Goal: Communication & Community: Answer question/provide support

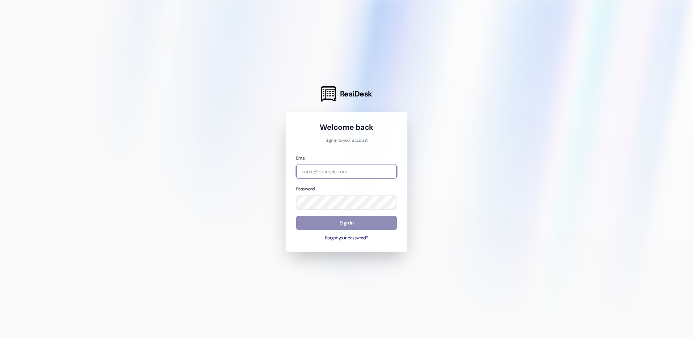
type input "[EMAIL_ADDRESS][DOMAIN_NAME]"
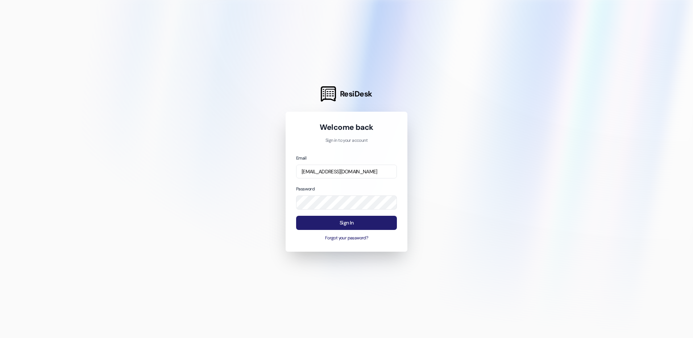
click at [355, 226] on button "Sign In" at bounding box center [346, 223] width 101 height 14
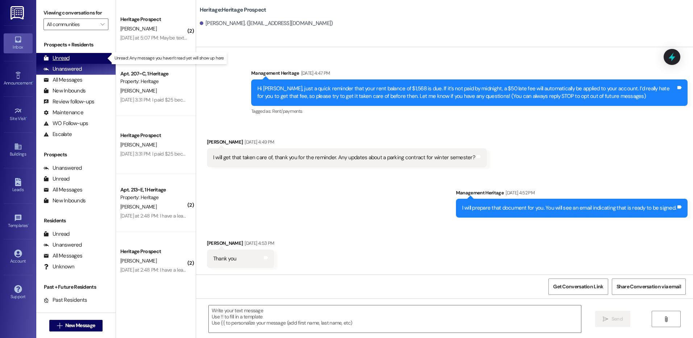
click at [86, 54] on div "Unread (0)" at bounding box center [75, 58] width 79 height 11
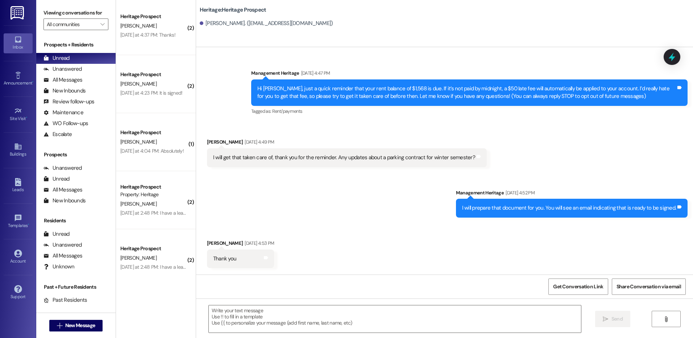
scroll to position [294, 0]
click at [80, 327] on span "New Message" at bounding box center [80, 326] width 30 height 8
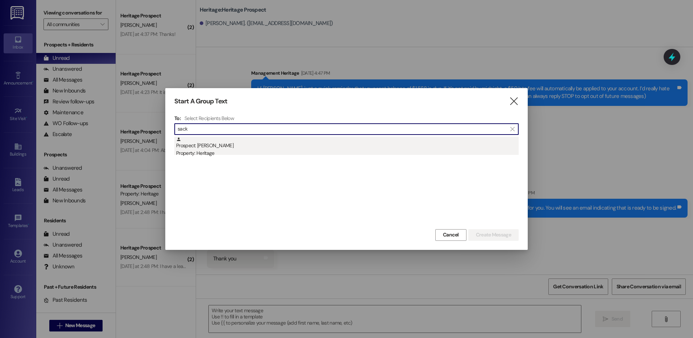
type input "sack"
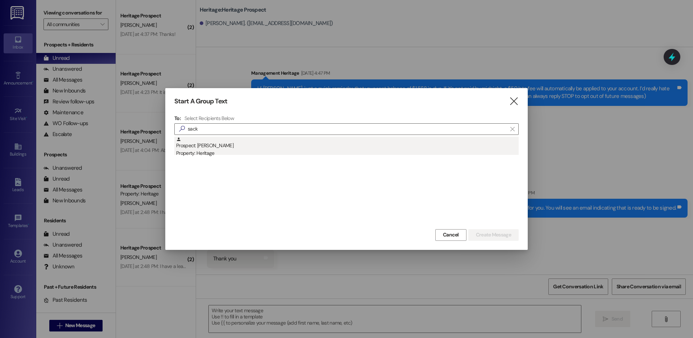
click at [471, 143] on div "Prospect: [PERSON_NAME] Property: Heritage" at bounding box center [347, 147] width 343 height 21
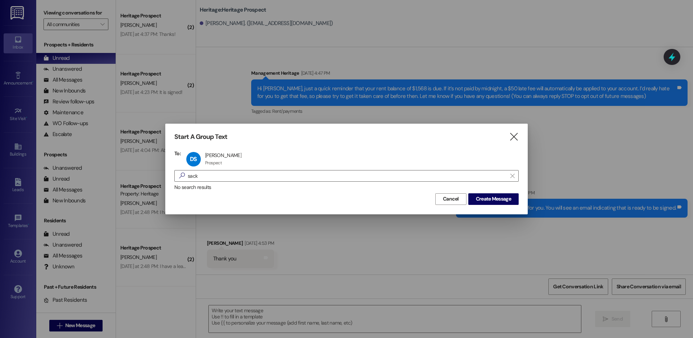
click at [495, 192] on div "Cancel Create Message" at bounding box center [346, 197] width 344 height 13
click at [496, 196] on span "Create Message" at bounding box center [493, 199] width 35 height 8
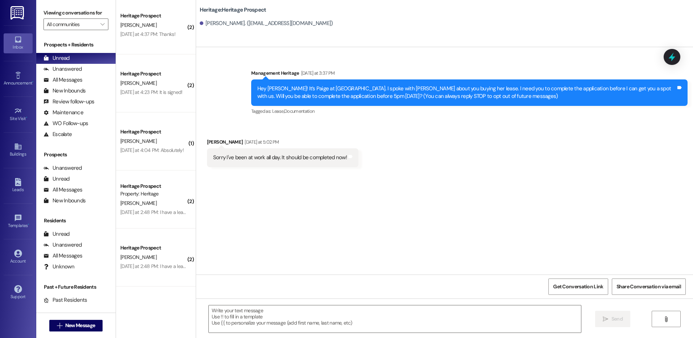
click at [241, 305] on div " Send " at bounding box center [444, 325] width 497 height 54
click at [240, 312] on textarea at bounding box center [395, 318] width 372 height 27
paste textarea "Hi ____! This is Paige with Heritage Apartments. I just sent your ____ semester…"
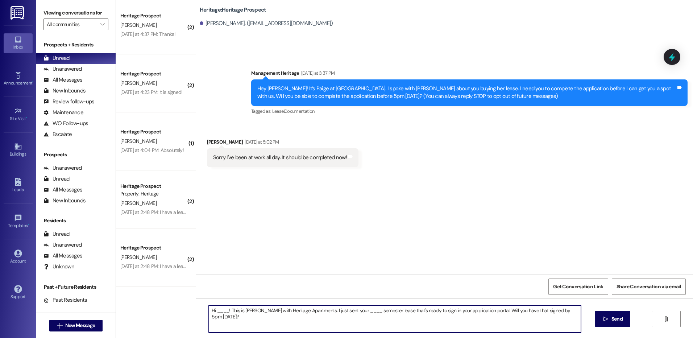
click at [215, 311] on textarea "Hi ____! This is Paige with Heritage Apartments. I just sent your ____ semester…" at bounding box center [395, 318] width 372 height 27
click at [349, 307] on textarea "Hi Danielle! This is Paige with Heritage Apartments. I just sent your ____ seme…" at bounding box center [395, 318] width 372 height 27
click at [349, 307] on textarea "Hi [PERSON_NAME]! This is [PERSON_NAME] with Heritage Apartments. I just sent y…" at bounding box center [395, 318] width 372 height 27
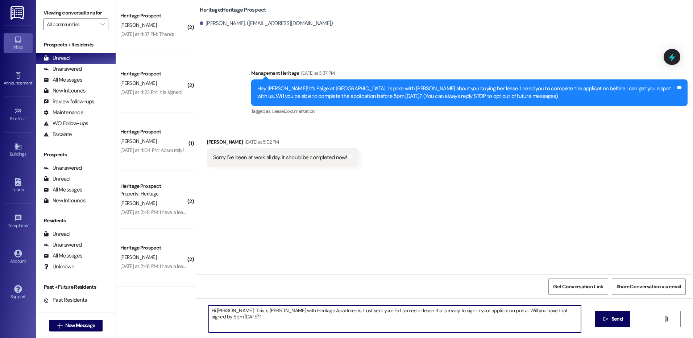
click at [349, 307] on textarea "Hi Danielle! This is Paige with Heritage Apartments. I just sent your Fall seme…" at bounding box center [395, 318] width 372 height 27
type textarea "Hi Danielle! This is Paige with Heritage Apartments. I just sent your Fall seme…"
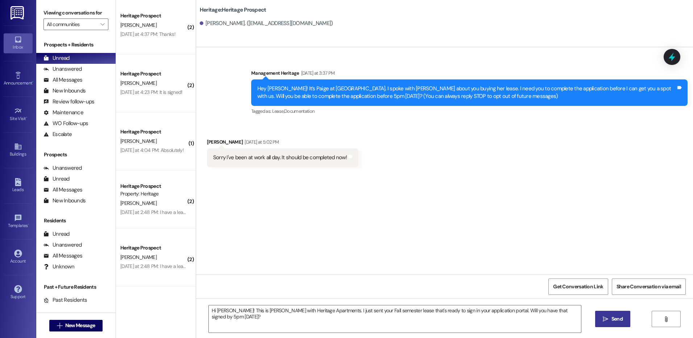
click at [612, 322] on span "Send" at bounding box center [617, 319] width 11 height 8
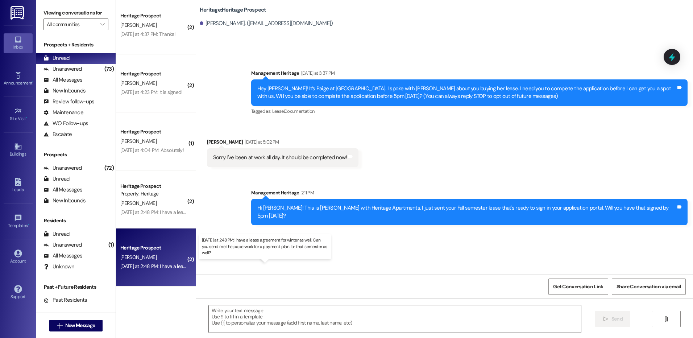
click at [137, 269] on div "Yesterday at 2:48 PM: I have a lease agreement for winter as well. Can you send…" at bounding box center [268, 266] width 297 height 7
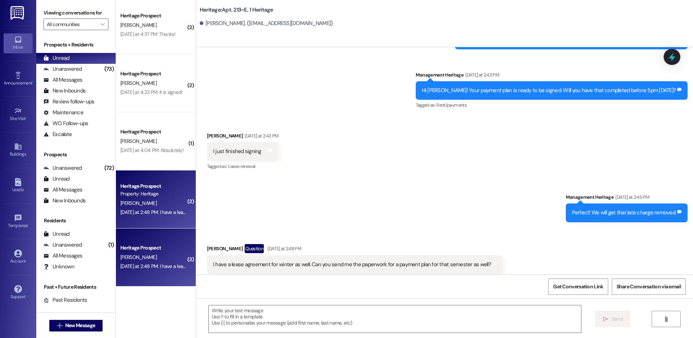
scroll to position [10321, 0]
click at [252, 317] on textarea at bounding box center [395, 318] width 372 height 27
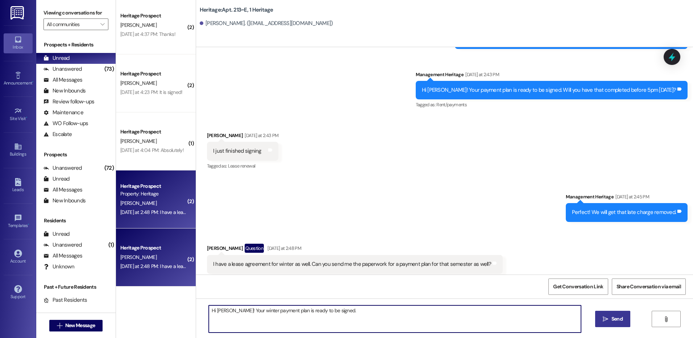
type textarea "Hi James! Your winter payment plan is ready to be signed."
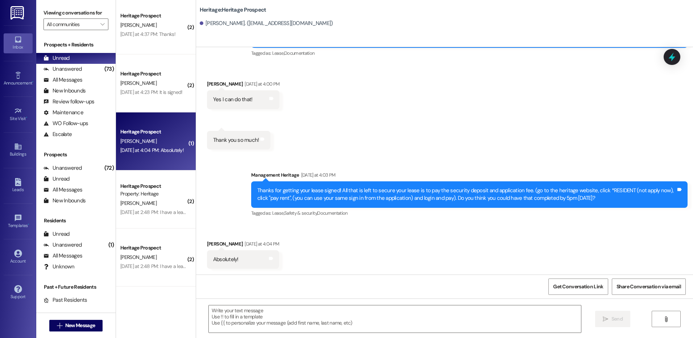
scroll to position [58, 0]
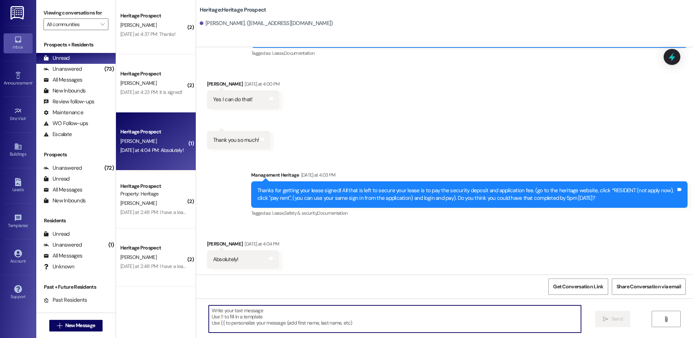
click at [284, 321] on textarea at bounding box center [395, 318] width 372 height 27
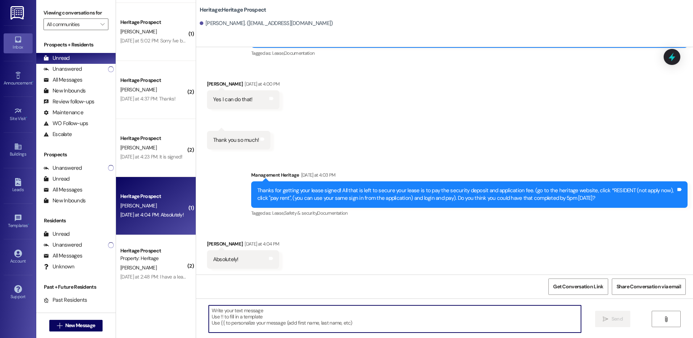
scroll to position [221, 0]
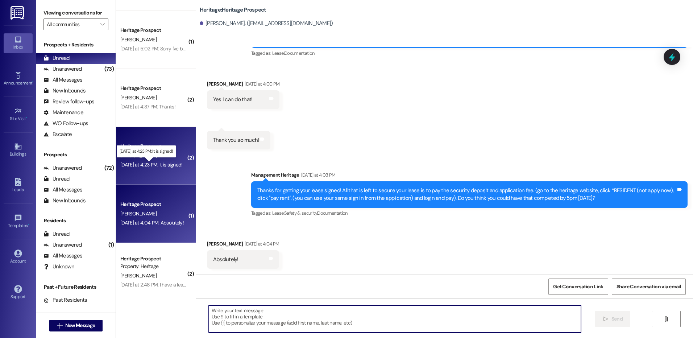
click at [153, 167] on div "Yesterday at 4:23 PM: It is signed! Yesterday at 4:23 PM: It is signed!" at bounding box center [151, 164] width 62 height 7
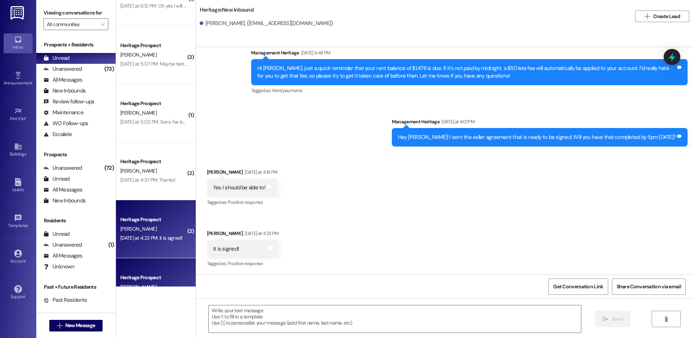
scroll to position [112, 0]
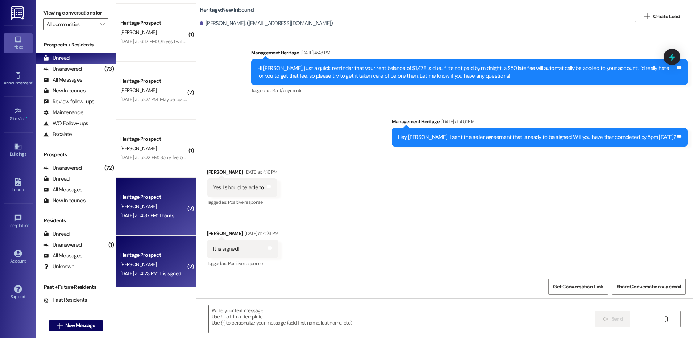
click at [165, 214] on div "Yesterday at 4:37 PM: Thanks! Yesterday at 4:37 PM: Thanks!" at bounding box center [147, 215] width 55 height 7
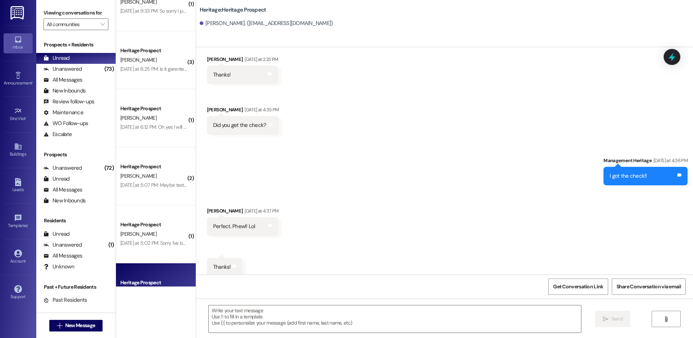
scroll to position [4, 0]
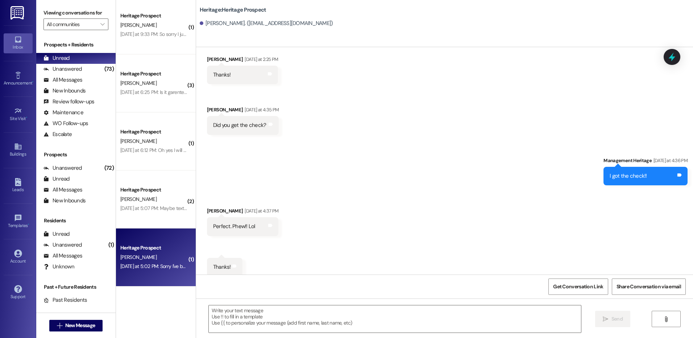
click at [149, 262] on div "Yesterday at 5:02 PM: Sorry I've been at work all day. It should be completed n…" at bounding box center [154, 266] width 69 height 9
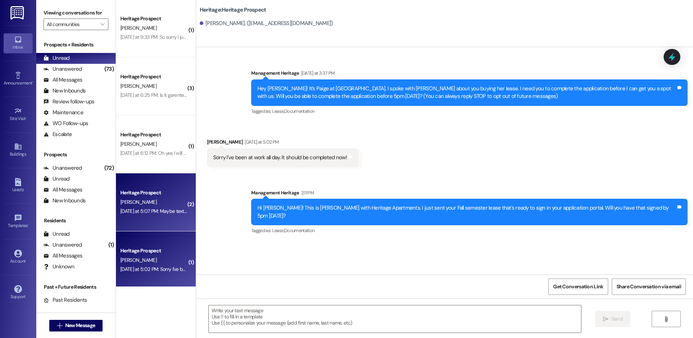
scroll to position [0, 0]
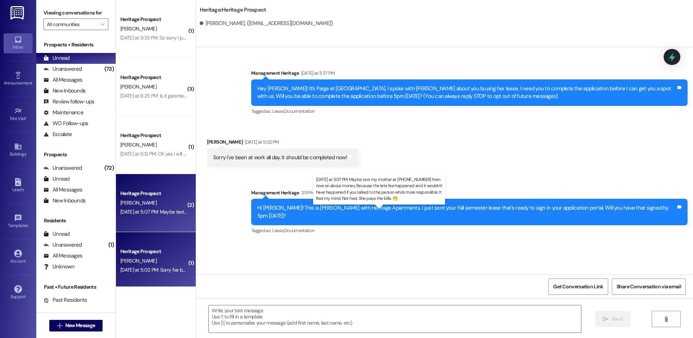
click at [141, 211] on div "Yesterday at 5:07 PM: Maybe text my mother at 408-688-1245 from now on about mo…" at bounding box center [386, 211] width 532 height 7
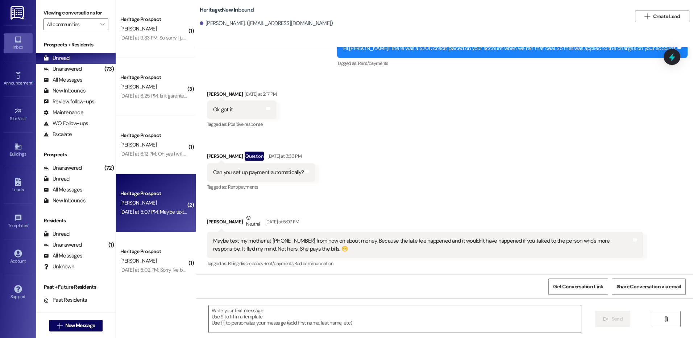
scroll to position [1247, 0]
click at [255, 309] on textarea at bounding box center [395, 318] width 372 height 27
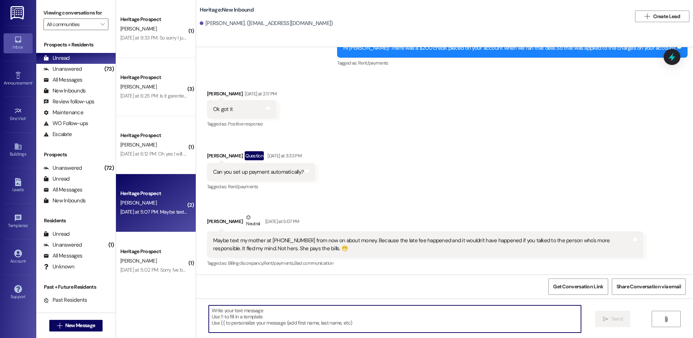
click at [240, 317] on textarea at bounding box center [395, 318] width 372 height 27
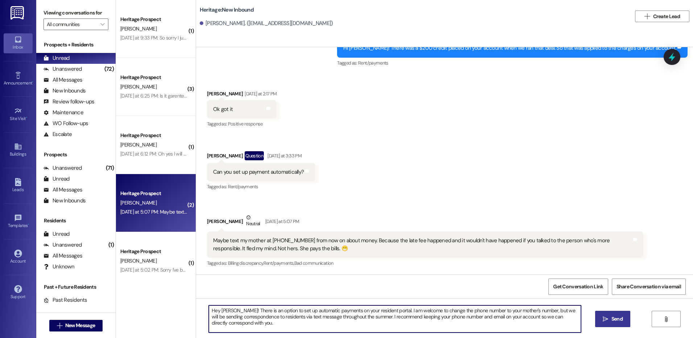
type textarea "Hey Benjamin! There is an option to set up automatic payments on your resident …"
click at [612, 315] on span "Send" at bounding box center [617, 319] width 11 height 8
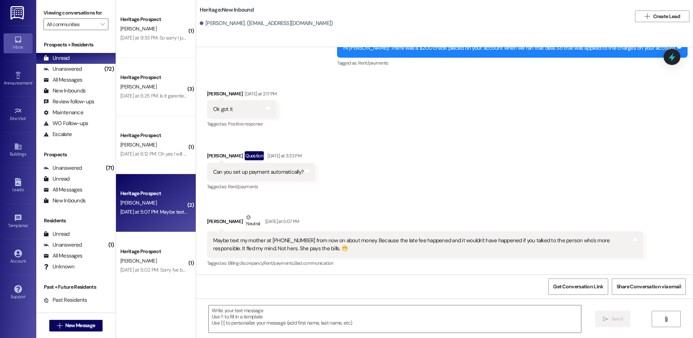
scroll to position [1247, 0]
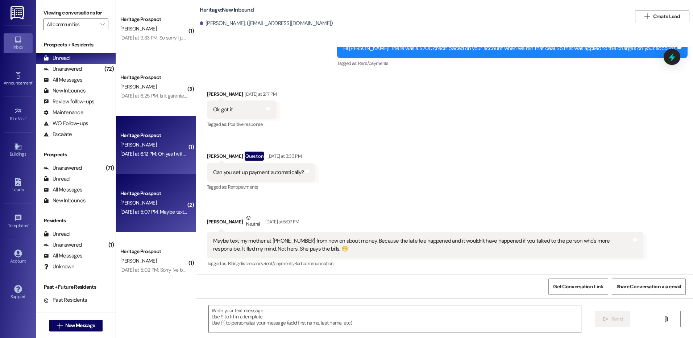
click at [148, 148] on div "N. Pett" at bounding box center [154, 144] width 69 height 9
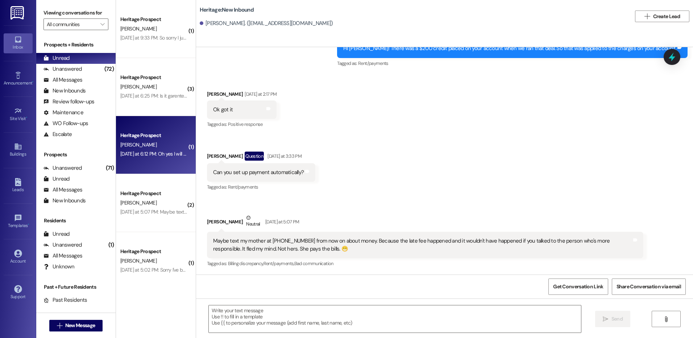
scroll to position [536, 0]
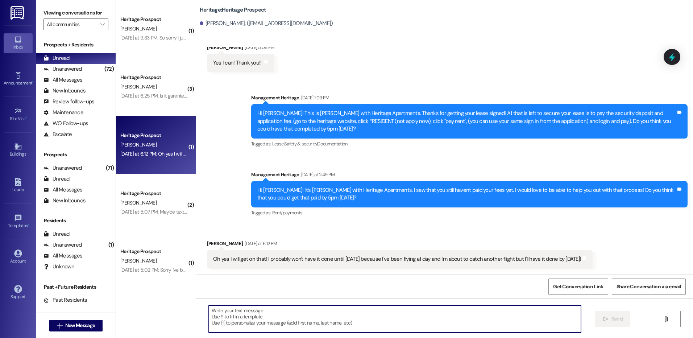
click at [337, 326] on textarea at bounding box center [395, 318] width 372 height 27
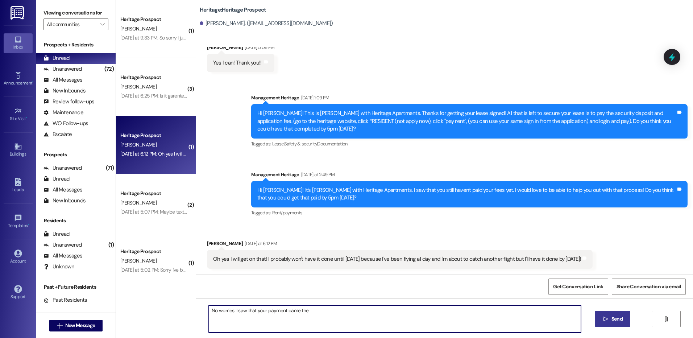
type textarea "No worries. I saw that your payment came the"
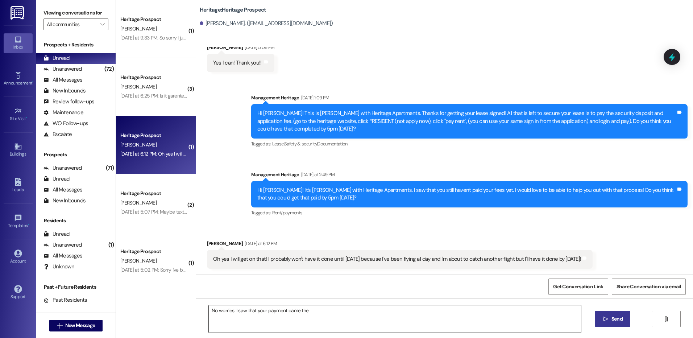
click at [424, 319] on textarea "No worries. I saw that your payment came the" at bounding box center [395, 318] width 372 height 27
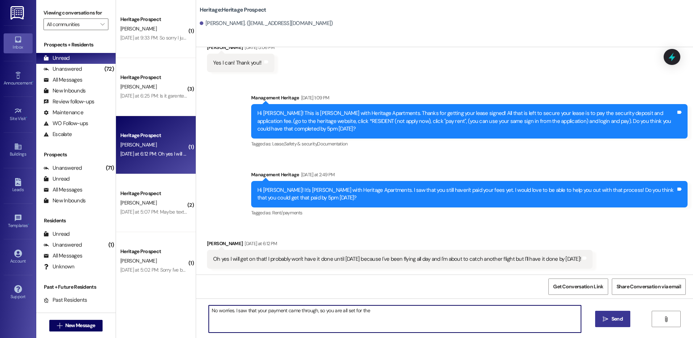
click at [405, 309] on textarea "No worries. I saw that your payment came through, so you are all set for the" at bounding box center [395, 318] width 372 height 27
type textarea "No worries. I saw that your payment came through, so you are all set for the Wi…"
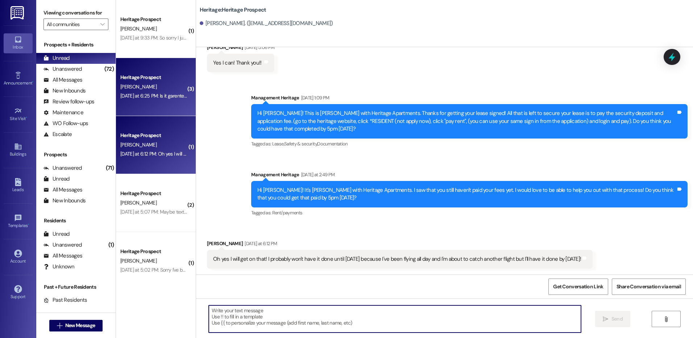
click at [145, 91] on div "Yesterday at 6:25 PM: Is it garenteed I will have parking Yesterday at 6:25 PM:…" at bounding box center [154, 95] width 69 height 9
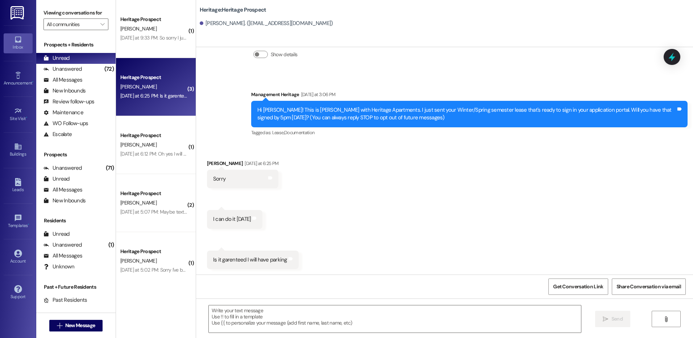
scroll to position [47, 0]
click at [232, 317] on textarea at bounding box center [395, 318] width 372 height 27
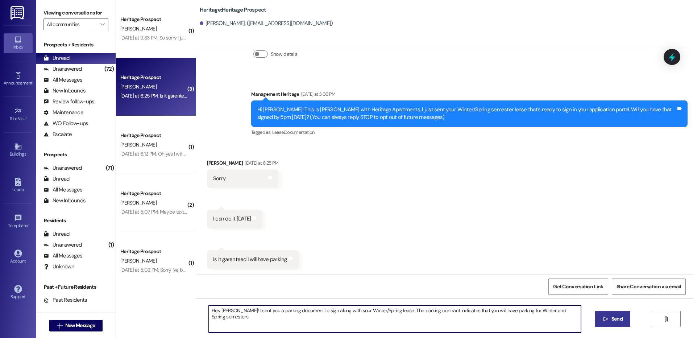
type textarea "Hey Hannah! I sent you a parking document to sign along with your Winter/Spring…"
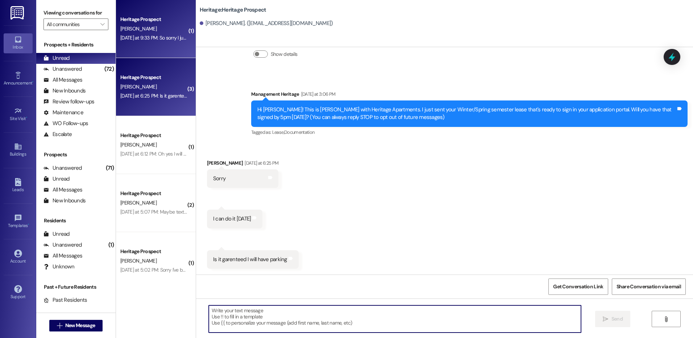
click at [148, 42] on div "Yesterday at 9:33 PM: So sorry I just saw this message Yesterday at 9:33 PM: So…" at bounding box center [154, 37] width 69 height 9
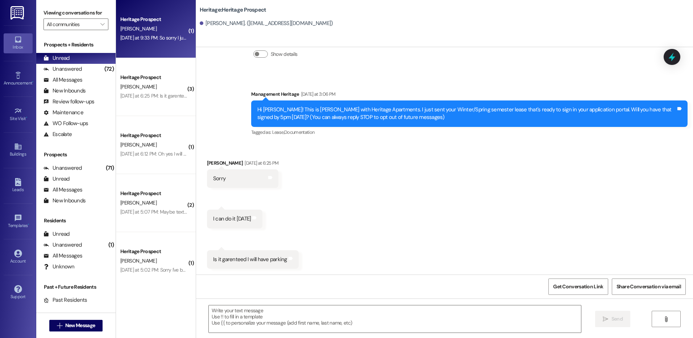
scroll to position [0, 0]
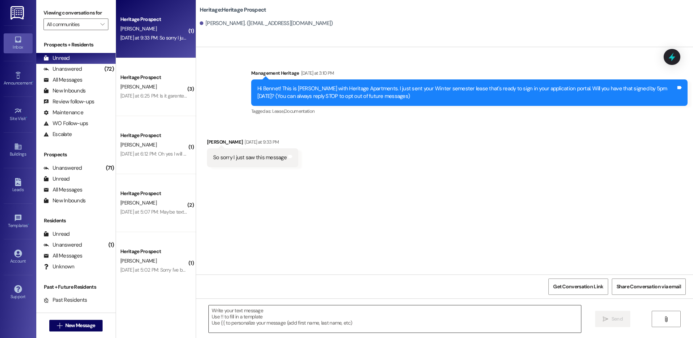
click at [243, 315] on textarea at bounding box center [395, 318] width 372 height 27
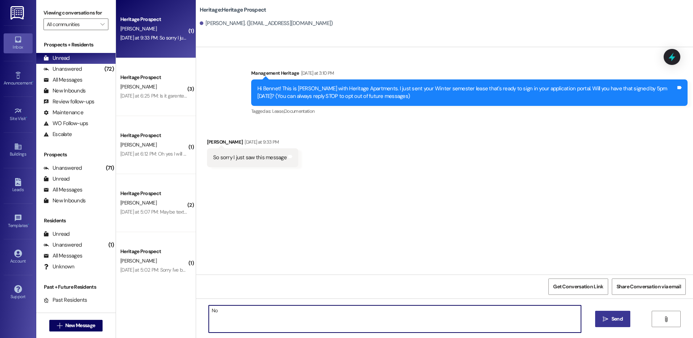
type textarea "N"
click at [358, 311] on textarea "Hi Bennet. No worries at all. Thank you for getting your lease signed" at bounding box center [395, 318] width 372 height 27
drag, startPoint x: 358, startPoint y: 311, endPoint x: 208, endPoint y: 308, distance: 149.8
click at [209, 308] on textarea "Hi Bennet. No worries at all. Thank you for getting your lease signed" at bounding box center [395, 318] width 372 height 27
type textarea "H"
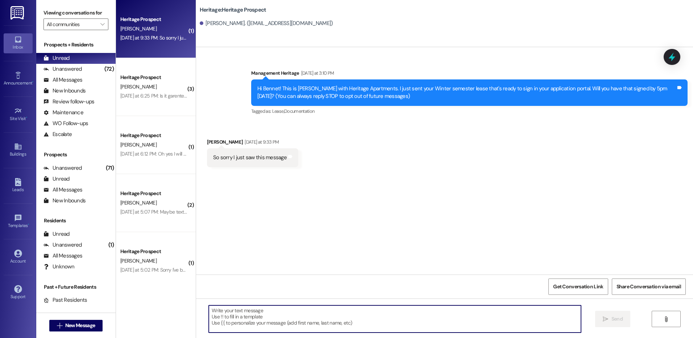
click at [238, 311] on textarea at bounding box center [395, 318] width 372 height 27
paste textarea "Hi ___! This is Paige with Heritage Apartments. Thanks for getting your lease s…"
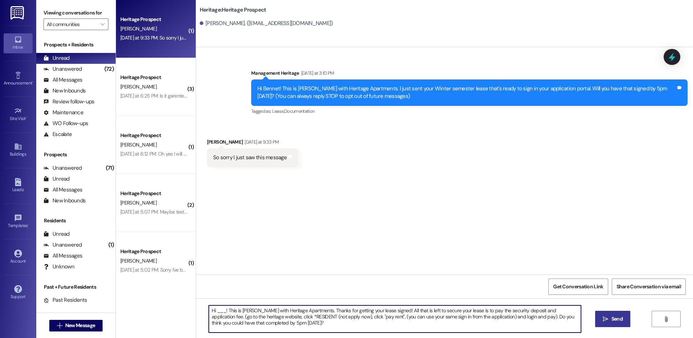
click at [213, 310] on textarea "Hi ___! This is Paige with Heritage Apartments. Thanks for getting your lease s…" at bounding box center [395, 318] width 372 height 27
click at [234, 313] on textarea "Hi Bennet! This is Paige with Heritage Apartments. Thanks for getting your leas…" at bounding box center [395, 318] width 372 height 27
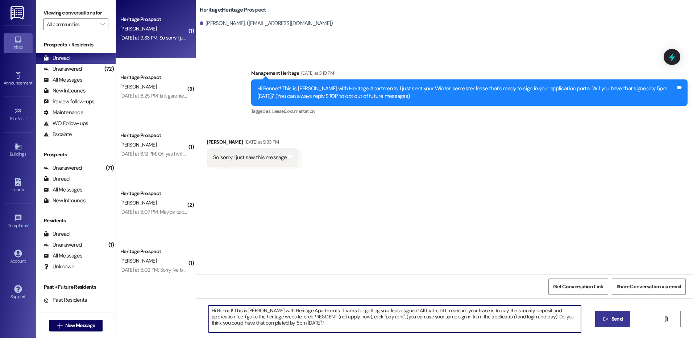
type textarea "Hi Bennet! This is Paige with Heritage Apartments. Thanks for getting your leas…"
click at [613, 318] on span "Send" at bounding box center [617, 319] width 11 height 8
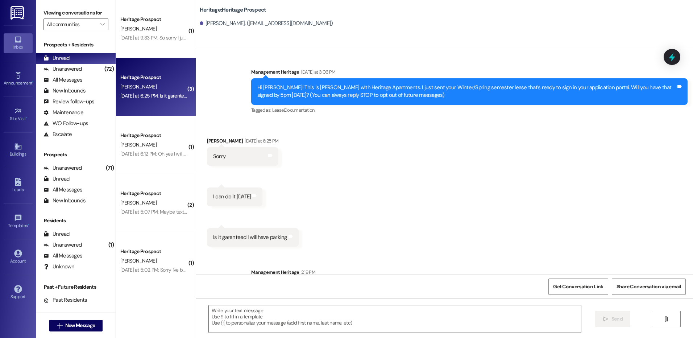
scroll to position [109, 0]
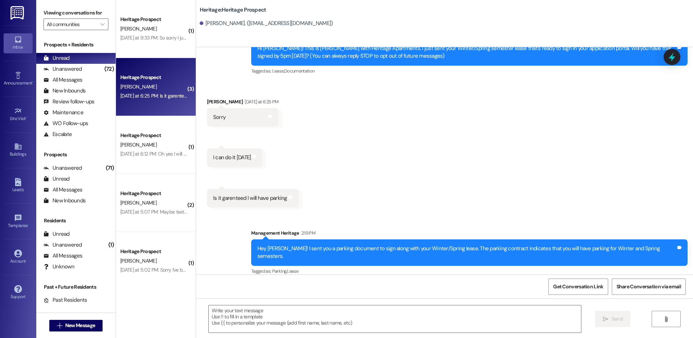
click at [303, 251] on div "Hey Hannah! I sent you a parking document to sign along with your Winter/Spring…" at bounding box center [466, 253] width 419 height 16
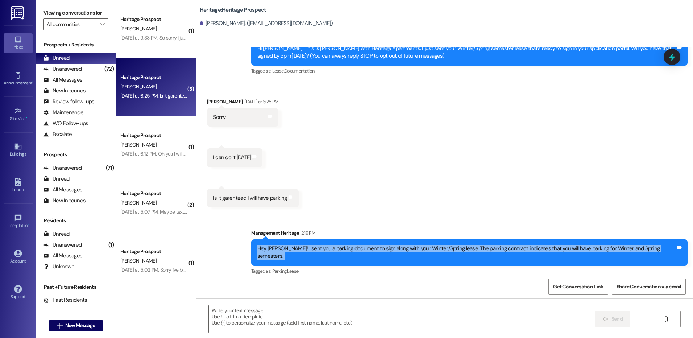
click at [303, 251] on div "Hey Hannah! I sent you a parking document to sign along with your Winter/Spring…" at bounding box center [466, 253] width 419 height 16
copy div "Hey Hannah! I sent you a parking document to sign along with your Winter/Spring…"
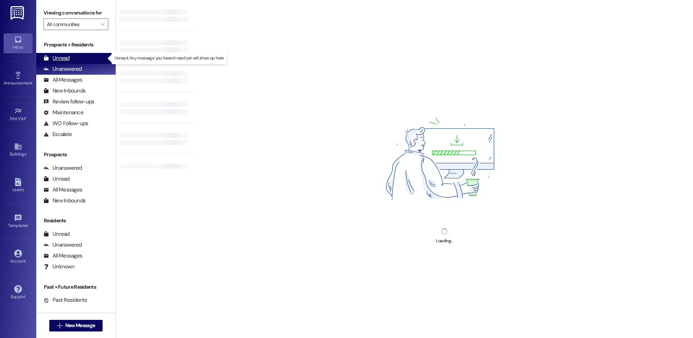
click at [71, 59] on div "Unread (0)" at bounding box center [75, 58] width 79 height 11
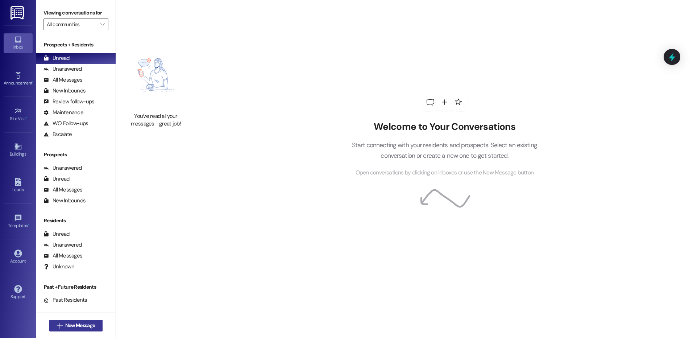
click at [86, 328] on span "New Message" at bounding box center [80, 326] width 30 height 8
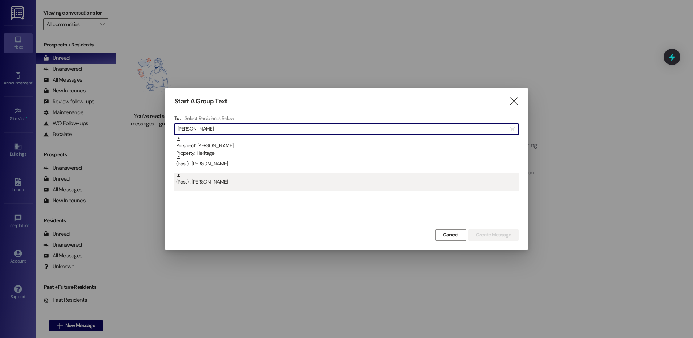
type input "[PERSON_NAME]"
click at [274, 187] on div "(Past) : [PERSON_NAME]" at bounding box center [346, 182] width 344 height 18
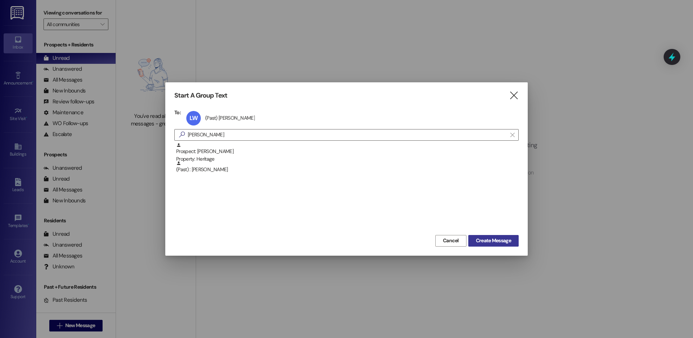
click at [493, 236] on button "Create Message" at bounding box center [493, 241] width 50 height 12
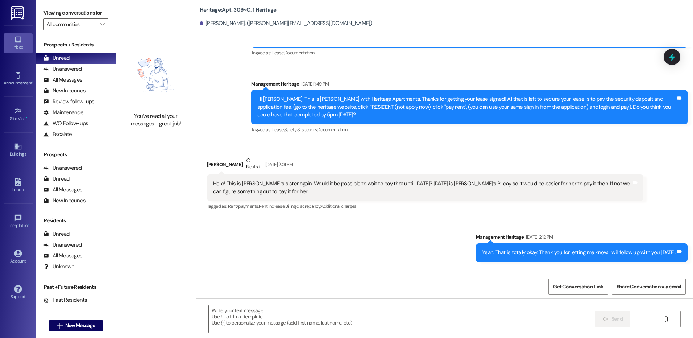
scroll to position [8076, 0]
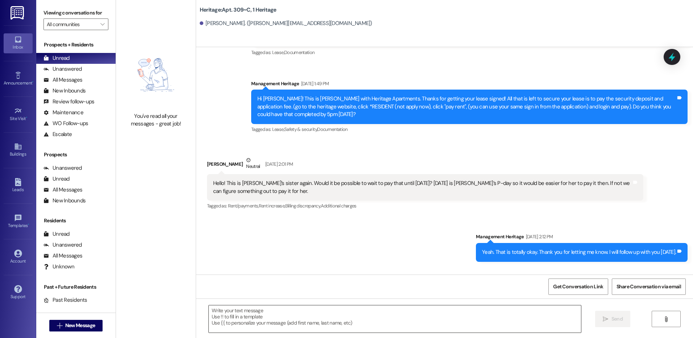
click at [234, 322] on textarea at bounding box center [395, 318] width 372 height 27
paste textarea "Hi ___! It's Paige with Heritage Apartments. I saw that you still haven't paid …"
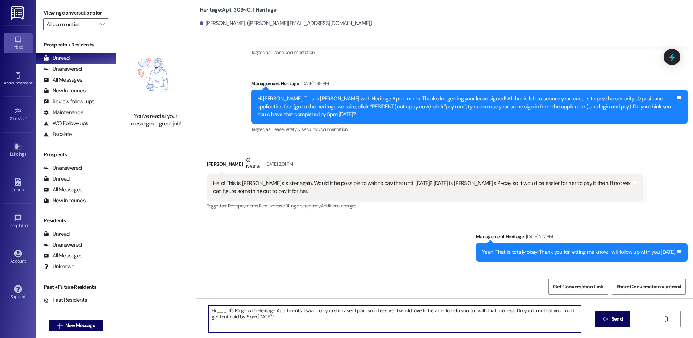
click at [217, 310] on textarea "Hi ___! It's Paige with Heritage Apartments. I saw that you still haven't paid …" at bounding box center [395, 318] width 372 height 27
click at [218, 310] on textarea "Hi Lena! It's Paige with Heritage Apartments. I saw that you still haven't paid…" at bounding box center [395, 318] width 372 height 27
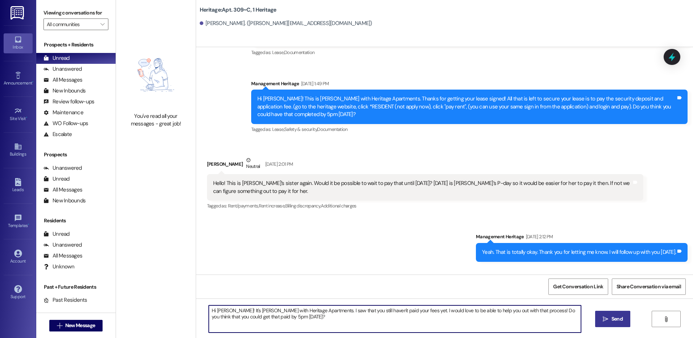
type textarea "Hi Lena! It's Paige with Heritage Apartments. I saw that you still haven't paid…"
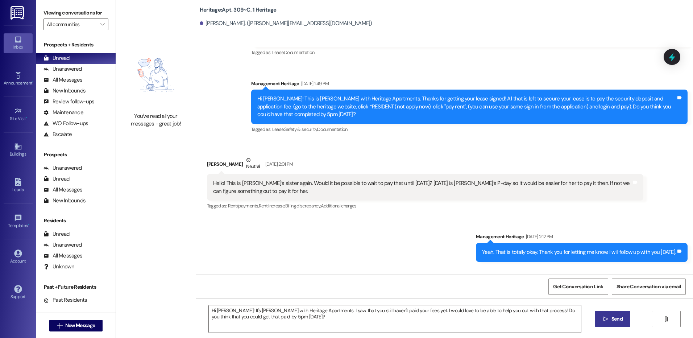
click at [603, 324] on button " Send" at bounding box center [612, 319] width 35 height 16
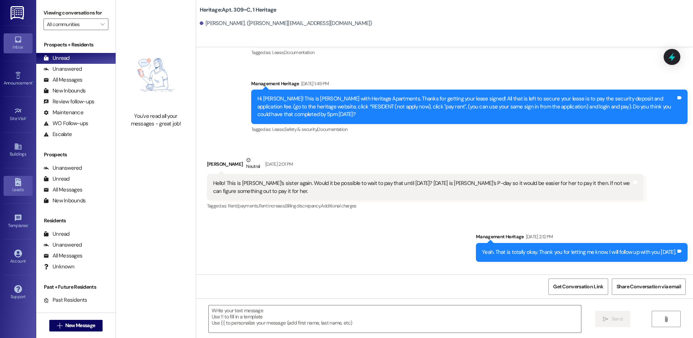
scroll to position [8076, 0]
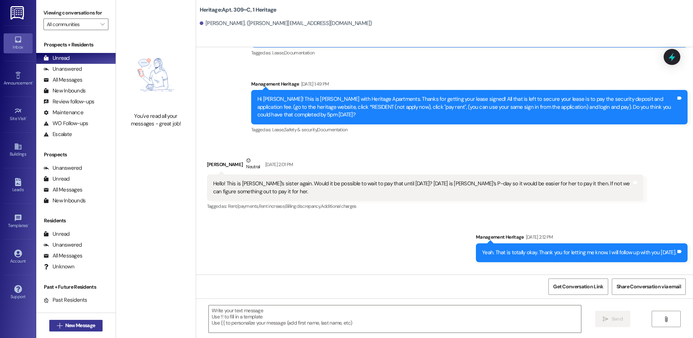
click at [57, 325] on icon "" at bounding box center [59, 326] width 5 height 6
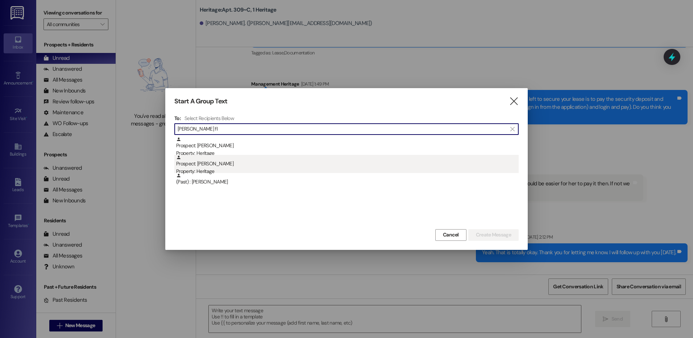
type input "tanner fl"
click at [287, 167] on div "Property: Heritage" at bounding box center [347, 171] width 343 height 8
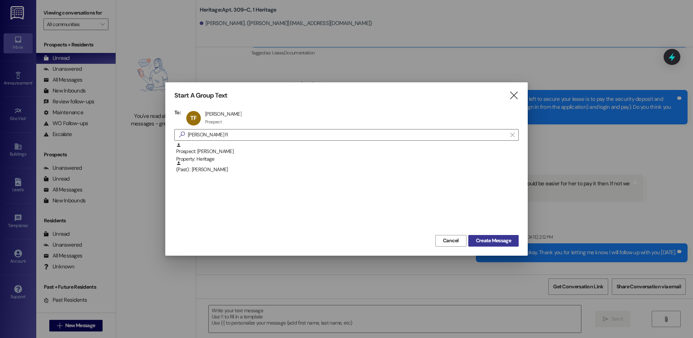
click at [492, 241] on span "Create Message" at bounding box center [493, 241] width 35 height 8
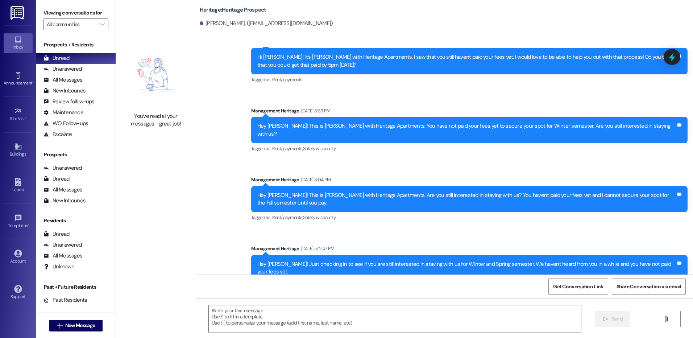
scroll to position [511, 0]
click at [284, 260] on div "Hey Tanner! Just checking in to see if you are still interested in staying with…" at bounding box center [466, 268] width 419 height 16
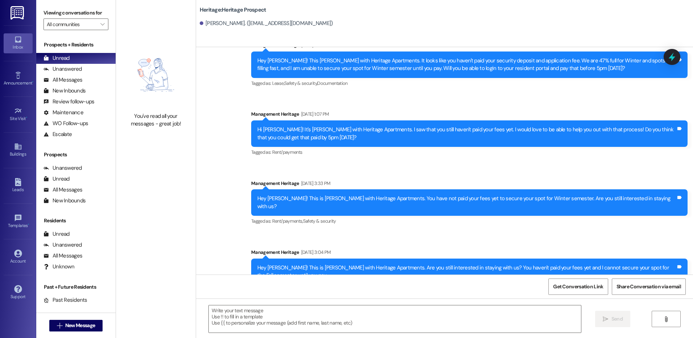
scroll to position [366, 0]
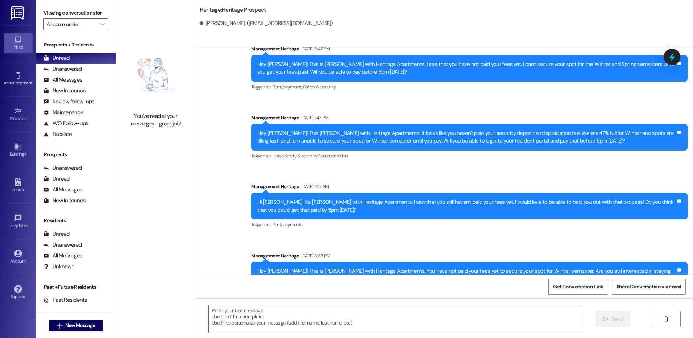
click at [561, 142] on div "Hey Tanner! This Paige with Heritage Apartments. It looks like you haven't paid…" at bounding box center [466, 137] width 419 height 16
click at [560, 148] on div "Hey Tanner! This Paige with Heritage Apartments. It looks like you haven't paid…" at bounding box center [469, 137] width 436 height 26
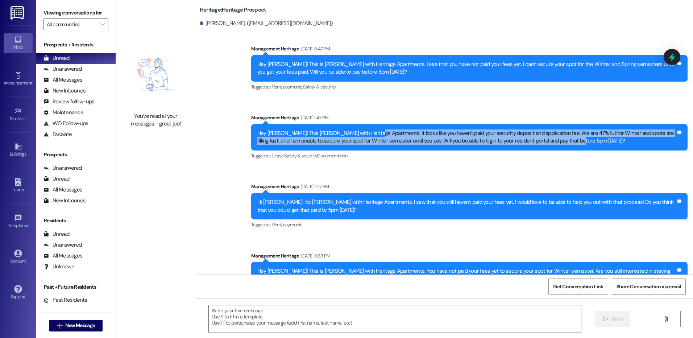
drag, startPoint x: 558, startPoint y: 140, endPoint x: 363, endPoint y: 129, distance: 194.6
click at [363, 129] on div "Hey Tanner! This Paige with Heritage Apartments. It looks like you haven't paid…" at bounding box center [469, 137] width 436 height 26
copy div "It looks like you haven't paid your security deposit and application fee. We ar…"
click at [71, 323] on span "New Message" at bounding box center [80, 326] width 30 height 8
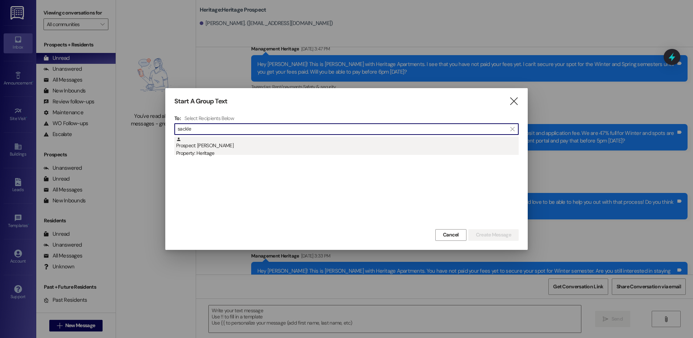
type input "sackle"
click at [340, 152] on div "Property: Heritage" at bounding box center [347, 153] width 343 height 8
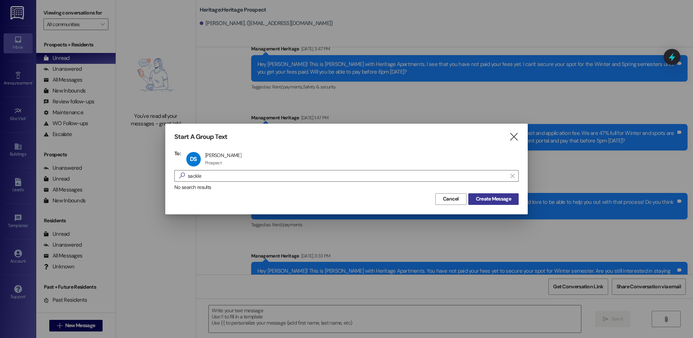
click at [490, 200] on span "Create Message" at bounding box center [493, 199] width 35 height 8
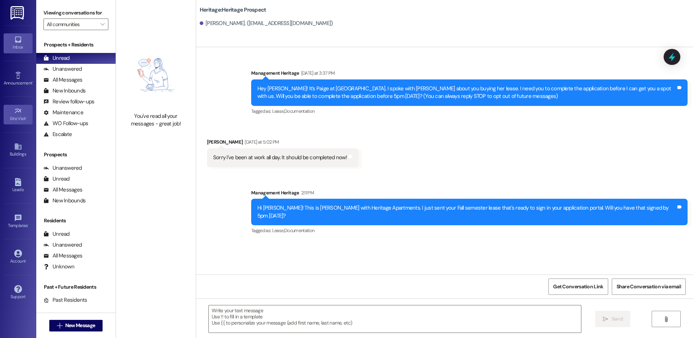
scroll to position [0, 0]
click at [242, 331] on textarea at bounding box center [395, 318] width 372 height 27
paste textarea "Thanks for getting your lease signed! All that is left to secure your lease is …"
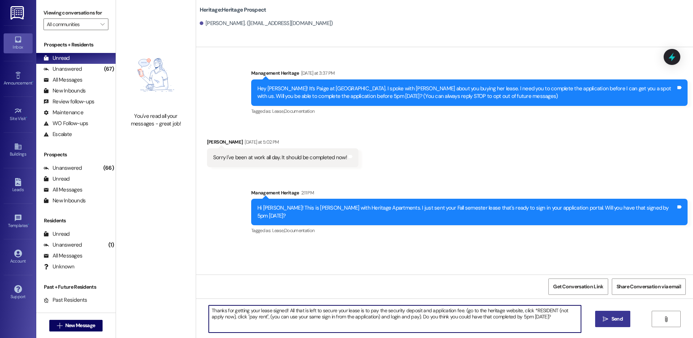
type textarea "Thanks for getting your lease signed! All that is left to secure your lease is …"
click at [601, 315] on span " Send" at bounding box center [612, 319] width 23 height 8
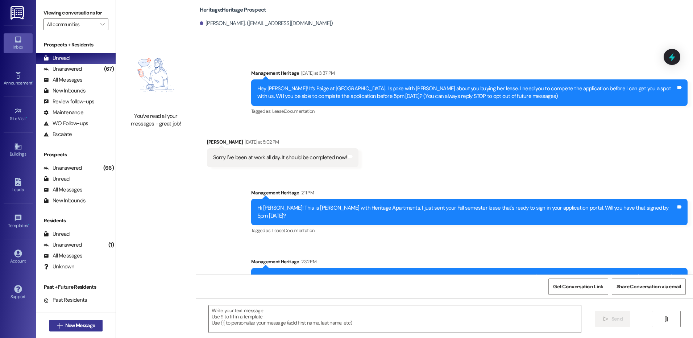
click at [74, 324] on span "New Message" at bounding box center [80, 326] width 30 height 8
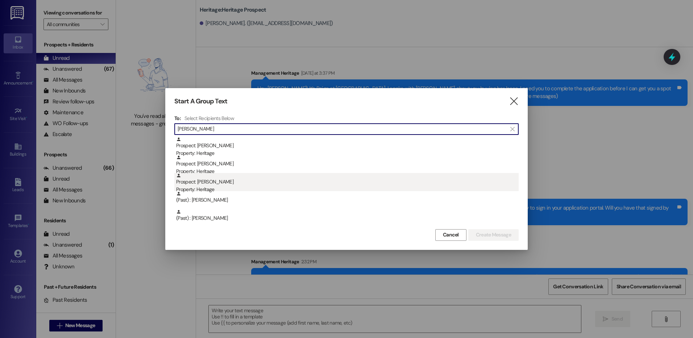
type input "jenna"
click at [264, 180] on div "Prospect: Jenna Dubois Property: Heritage" at bounding box center [347, 183] width 343 height 21
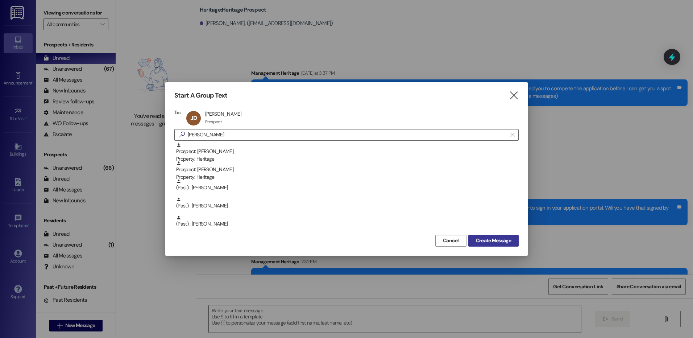
click at [512, 242] on span "Create Message" at bounding box center [494, 241] width 38 height 8
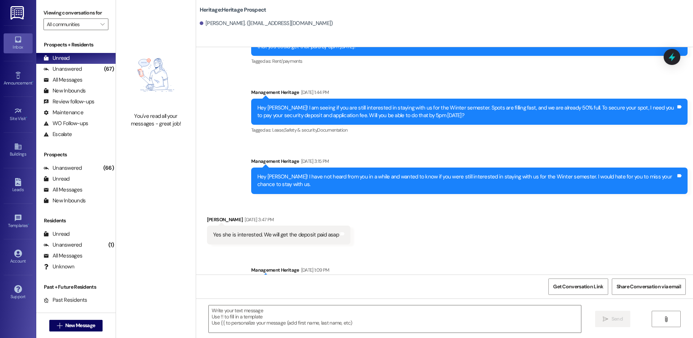
scroll to position [1167, 0]
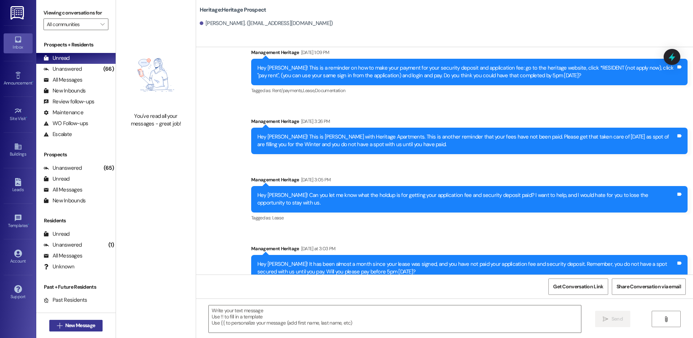
click at [94, 329] on span "New Message" at bounding box center [80, 326] width 33 height 8
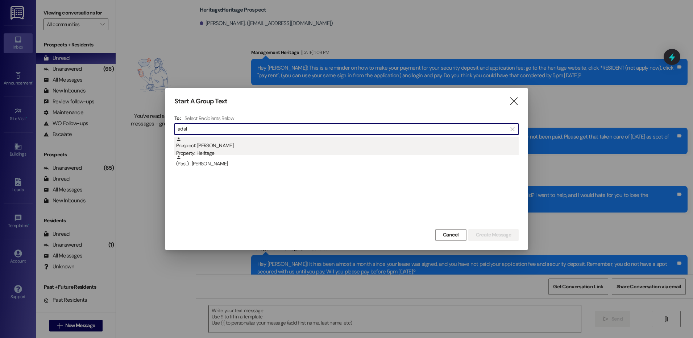
type input "adal"
click at [249, 154] on div "Property: Heritage" at bounding box center [347, 153] width 343 height 8
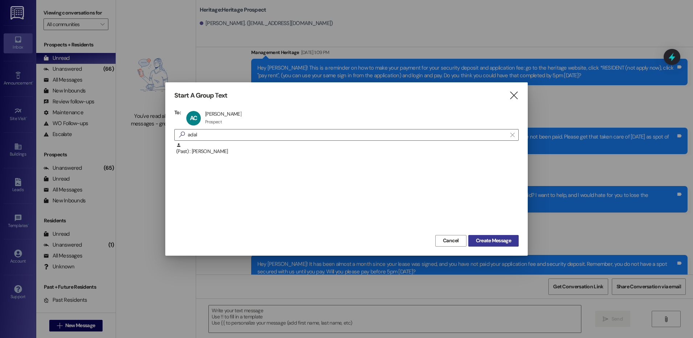
click at [504, 239] on span "Create Message" at bounding box center [493, 241] width 35 height 8
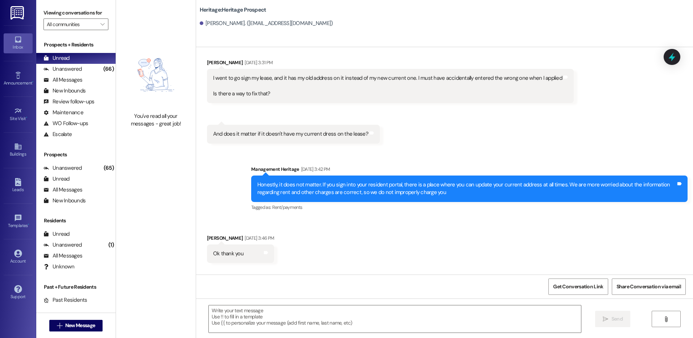
scroll to position [1011, 0]
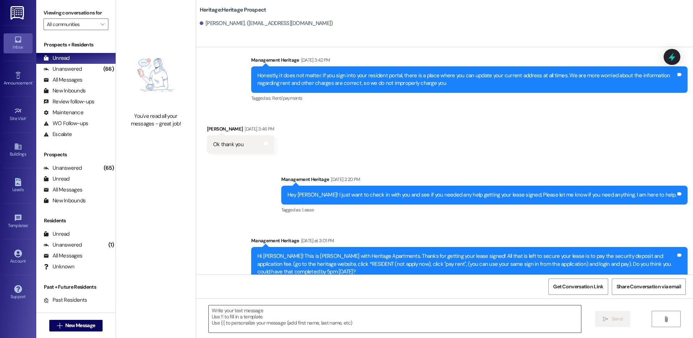
click at [246, 314] on textarea at bounding box center [395, 318] width 372 height 27
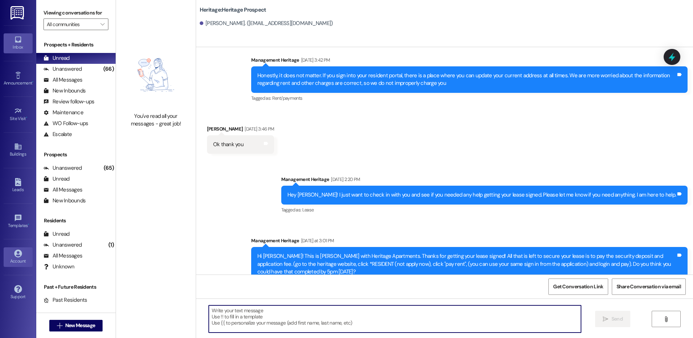
paste textarea "Hi ___! It's Paige with Heritage Apartments. I saw that you still haven't paid …"
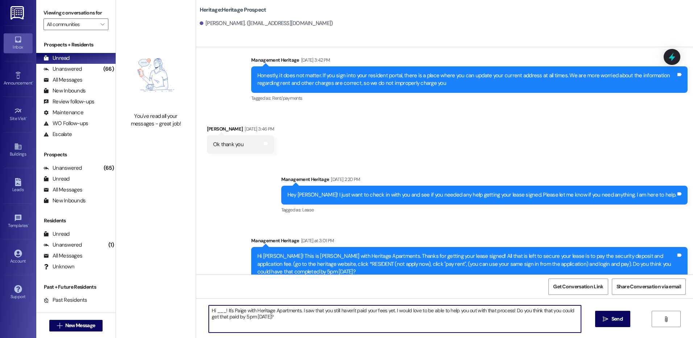
click at [210, 311] on textarea "Hi ___! It's Paige with Heritage Apartments. I saw that you still haven't paid …" at bounding box center [395, 318] width 372 height 27
click at [216, 311] on textarea "Hi ___! It's Paige with Heritage Apartments. I saw that you still haven't paid …" at bounding box center [395, 318] width 372 height 27
click at [216, 311] on textarea "Hi Adalyn! It's Paige with Heritage Apartments. I saw that you still haven't pa…" at bounding box center [395, 318] width 372 height 27
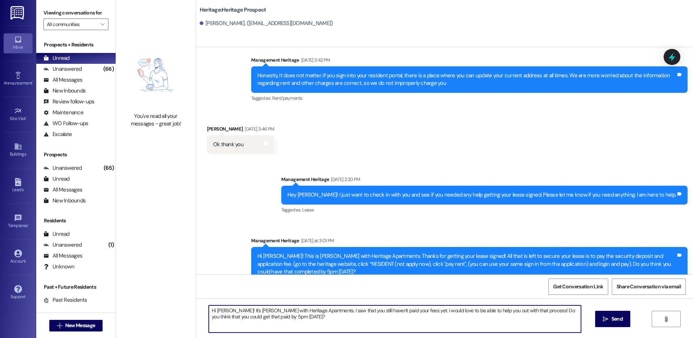
click at [216, 311] on textarea "Hi Adalyn! It's Paige with Heritage Apartments. I saw that you still haven't pa…" at bounding box center [395, 318] width 372 height 27
type textarea "Hi Adalyn! It's Paige with Heritage Apartments. I saw that you still haven't pa…"
click at [613, 322] on span "Send" at bounding box center [617, 319] width 11 height 8
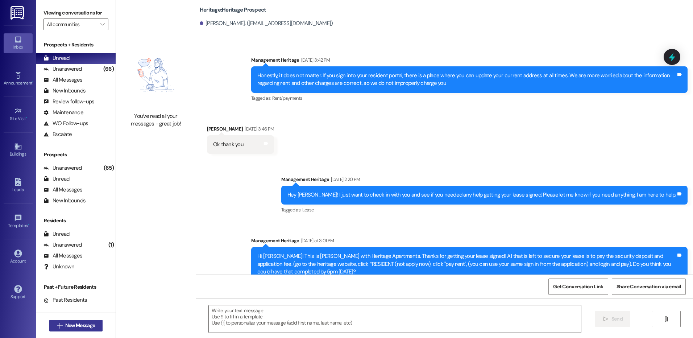
click at [73, 320] on button " New Message" at bounding box center [76, 326] width 54 height 12
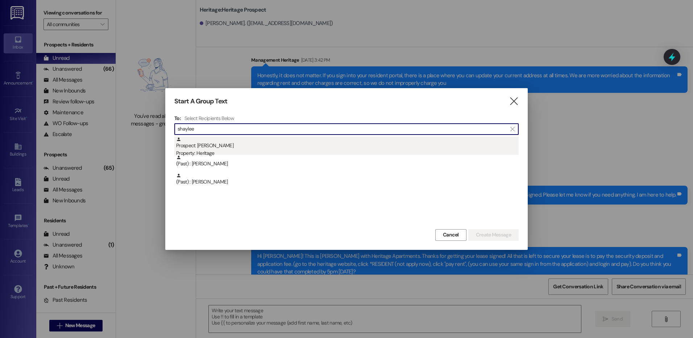
type input "shaylee"
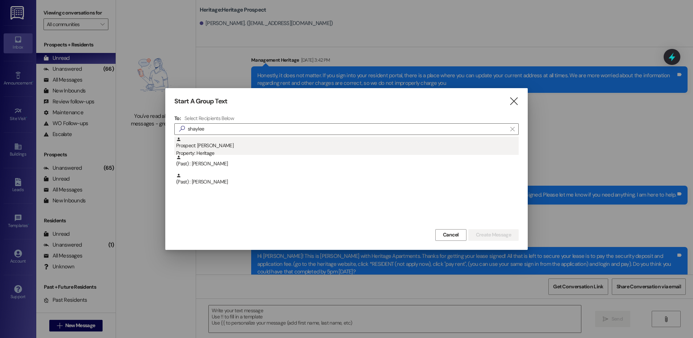
click at [261, 139] on div "Prospect: Shaylee Freitas Property: Heritage" at bounding box center [347, 147] width 343 height 21
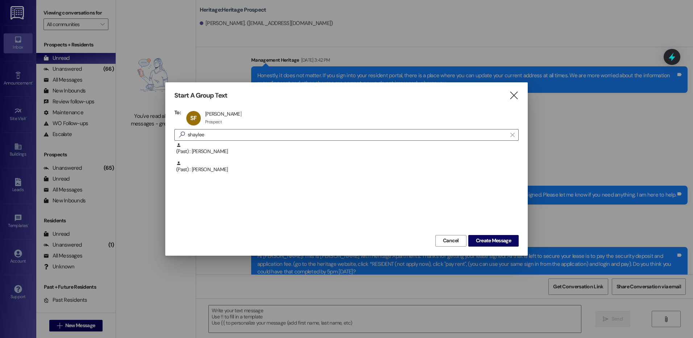
click at [476, 234] on div "Cancel Create Message" at bounding box center [346, 239] width 344 height 13
click at [477, 239] on span "Create Message" at bounding box center [493, 241] width 35 height 8
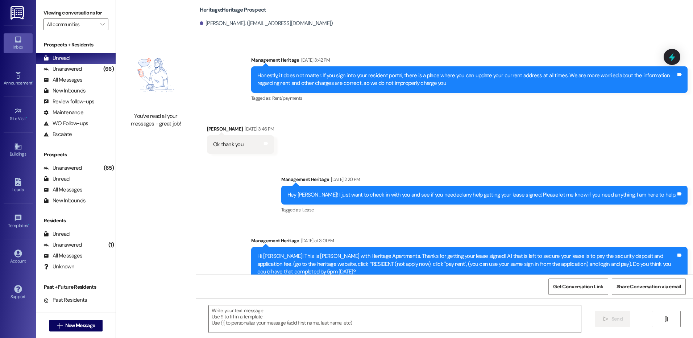
scroll to position [0, 0]
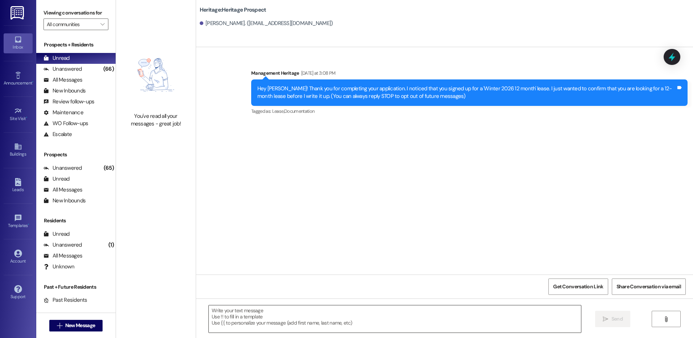
click at [281, 323] on textarea at bounding box center [395, 318] width 372 height 27
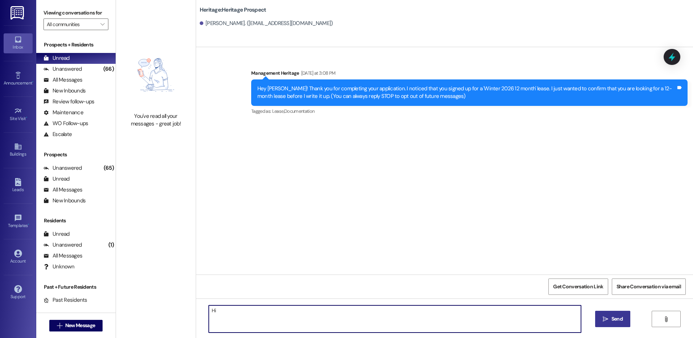
type textarea "H"
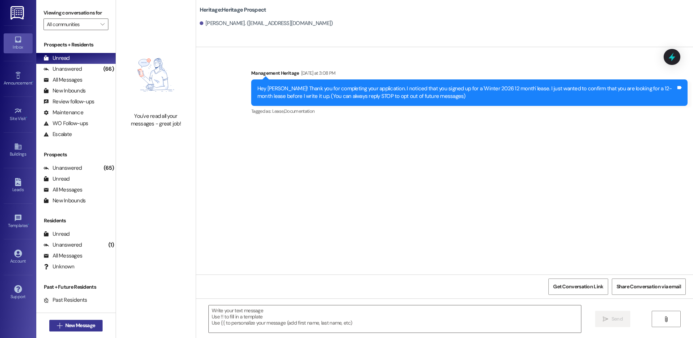
click at [69, 323] on span "New Message" at bounding box center [80, 326] width 30 height 8
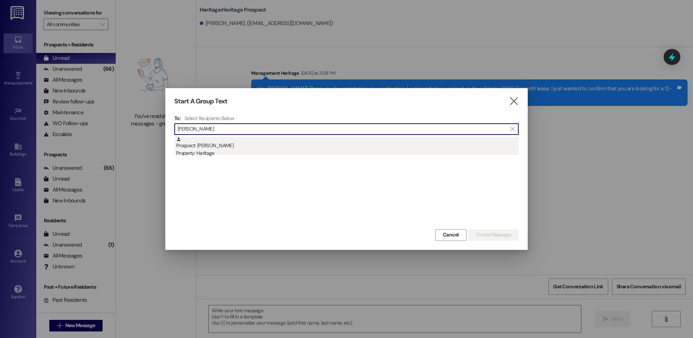
type input "emma sch"
click at [310, 147] on div "Prospect: Emma Schofield Property: Heritage" at bounding box center [347, 147] width 343 height 21
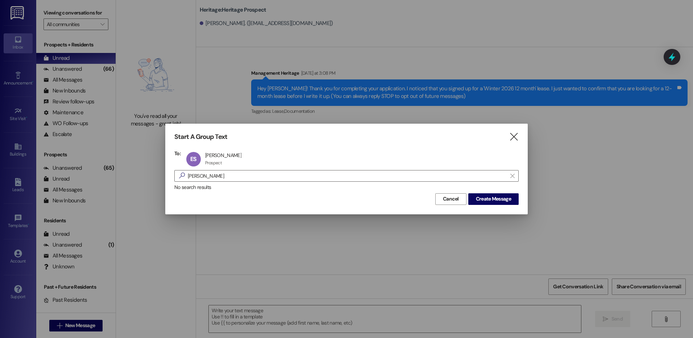
click at [496, 205] on div "Start A Group Text  To: ES Emma Schofield Emma Schofield Prospect Prospect cli…" at bounding box center [346, 169] width 363 height 90
click at [497, 202] on span "Create Message" at bounding box center [493, 199] width 35 height 8
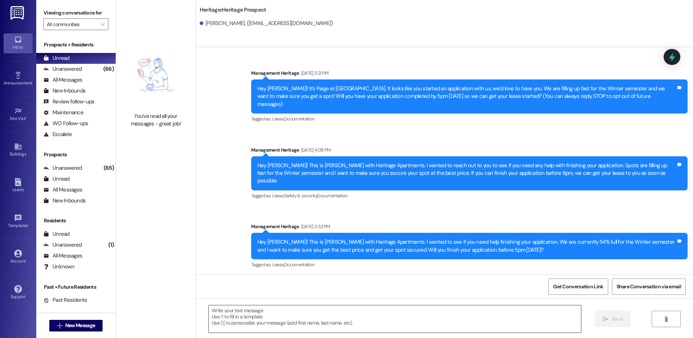
click at [226, 323] on textarea at bounding box center [395, 318] width 372 height 27
paste textarea "Hey ___! This is Paige with Heritage Apartments. I wanted to reach out to you t…"
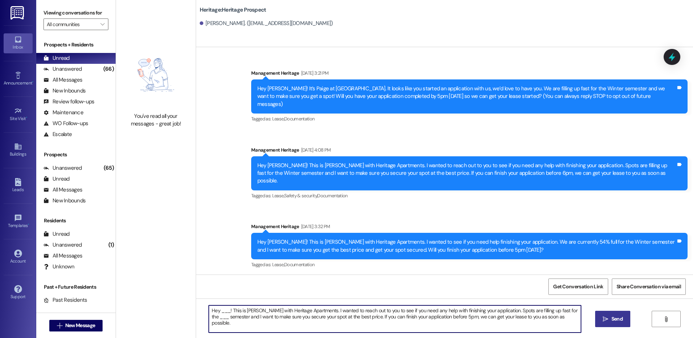
click at [220, 311] on textarea "Hey ___! This is Paige with Heritage Apartments. I wanted to reach out to you t…" at bounding box center [395, 318] width 372 height 27
click at [220, 311] on textarea "Hey Emma! This is Paige with Heritage Apartments. I wanted to reach out to you …" at bounding box center [395, 318] width 372 height 27
click at [564, 309] on textarea "Hey Emma! This is Paige with Heritage Apartments. I wanted to reach out to you …" at bounding box center [395, 318] width 372 height 27
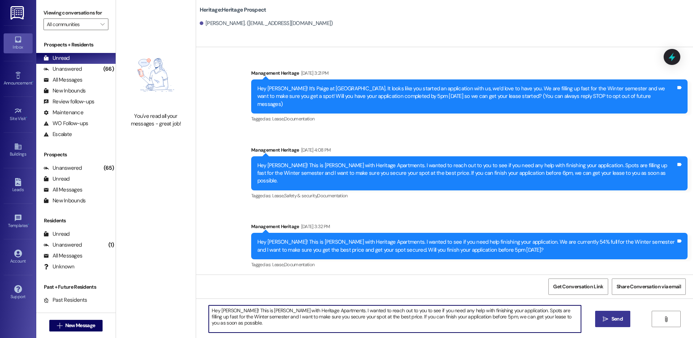
click at [495, 323] on textarea "Hey Emma! This is Paige with Heritage Apartments. I wanted to reach out to you …" at bounding box center [395, 318] width 372 height 27
type textarea "Hey Emma! This is Paige with Heritage Apartments. I wanted to reach out to you …"
click at [621, 319] on span "Send" at bounding box center [617, 319] width 11 height 8
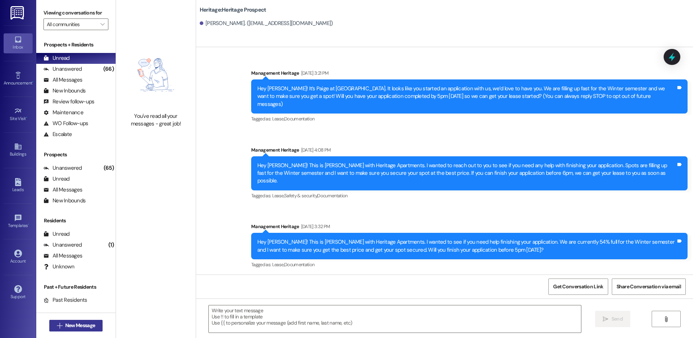
click at [50, 327] on button " New Message" at bounding box center [76, 326] width 54 height 12
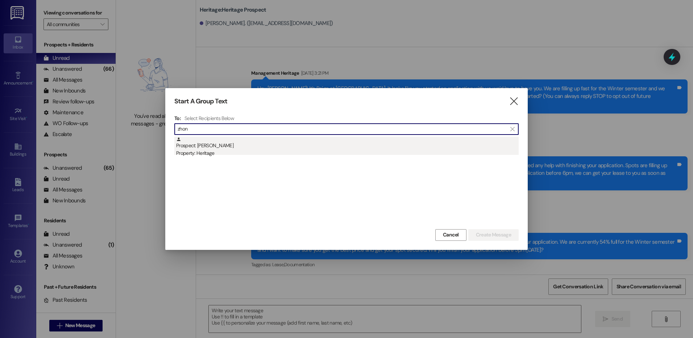
type input "zhon"
click at [306, 155] on div "Property: Heritage" at bounding box center [347, 153] width 343 height 8
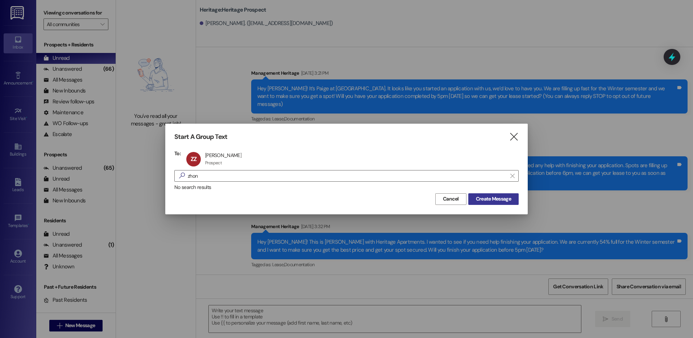
click at [477, 200] on span "Create Message" at bounding box center [493, 199] width 35 height 8
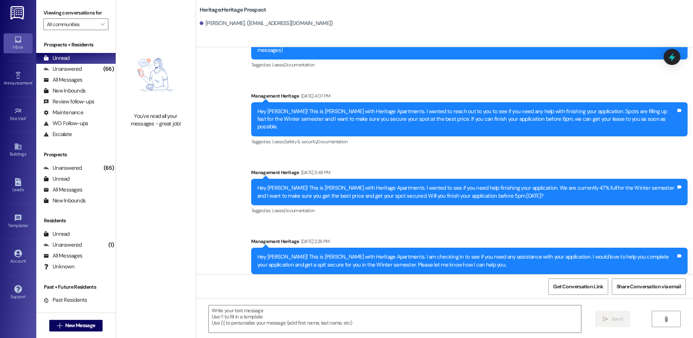
scroll to position [55, 0]
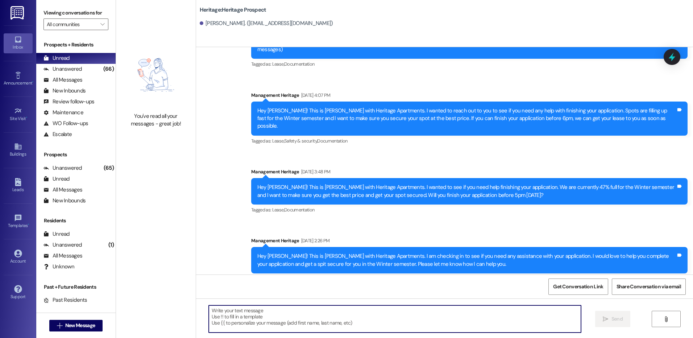
click at [295, 328] on textarea at bounding box center [395, 318] width 372 height 27
paste textarea "Hey ___! This is Paige with Heritage Apartments. I wanted to see if you need he…"
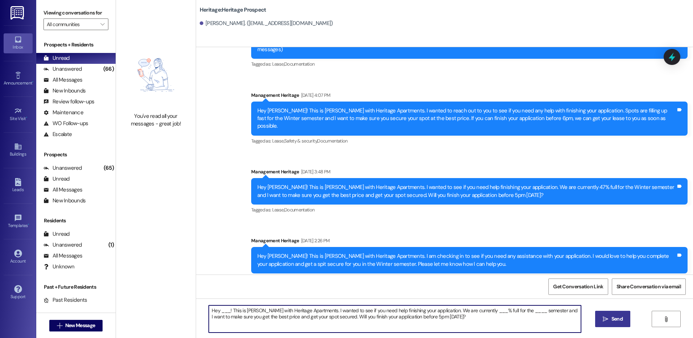
click at [221, 308] on textarea "Hey ___! This is Paige with Heritage Apartments. I wanted to see if you need he…" at bounding box center [395, 318] width 372 height 27
click at [477, 311] on textarea "Hey Zhongye! This is Paige with Heritage Apartments. I wanted to see if you nee…" at bounding box center [395, 318] width 372 height 27
click at [514, 309] on textarea "Hey Zhongye! This is Paige with Heritage Apartments. I wanted to see if you nee…" at bounding box center [395, 318] width 372 height 27
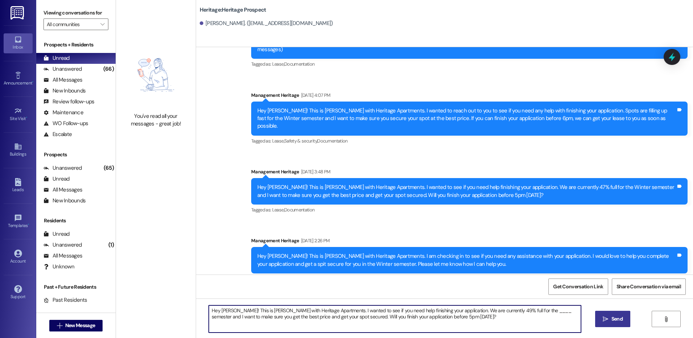
click at [514, 309] on textarea "Hey Zhongye! This is Paige with Heritage Apartments. I wanted to see if you nee…" at bounding box center [395, 318] width 372 height 27
click at [517, 309] on textarea "Hey Zhongye! This is Paige with Heritage Apartments. I wanted to see if you nee…" at bounding box center [395, 318] width 372 height 27
type textarea "Hey Zhongye! This is Paige with Heritage Apartments. I wanted to see if you nee…"
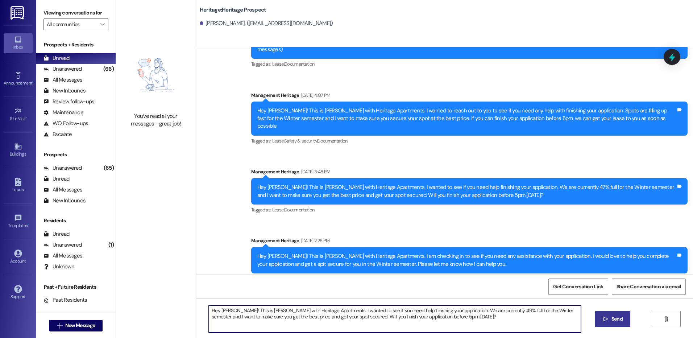
click at [612, 317] on span "Send" at bounding box center [617, 319] width 11 height 8
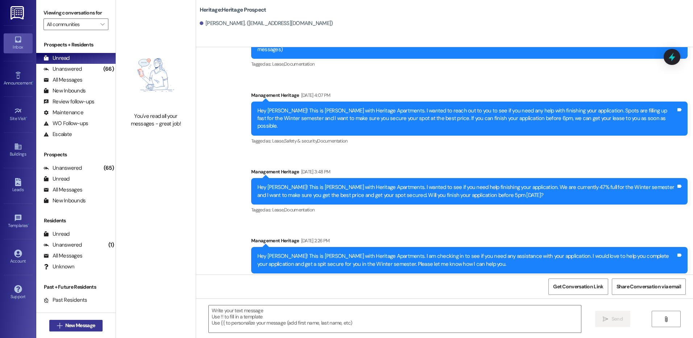
click at [90, 329] on span "New Message" at bounding box center [80, 326] width 30 height 8
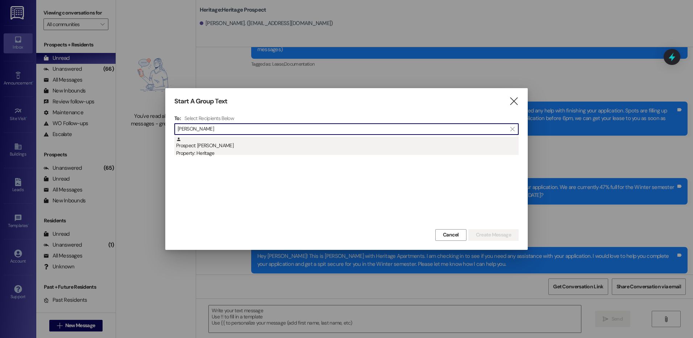
type input "emilee"
click at [233, 150] on div "Property: Heritage" at bounding box center [347, 153] width 343 height 8
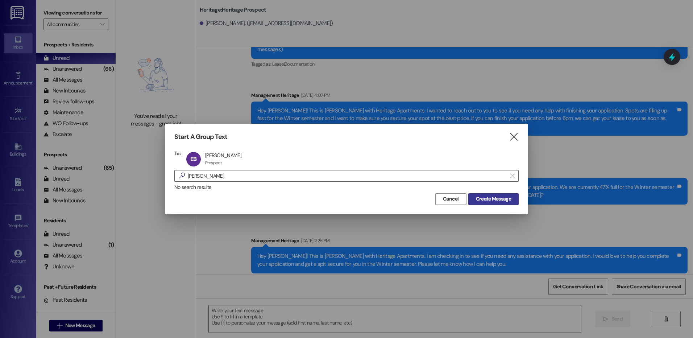
click at [497, 201] on span "Create Message" at bounding box center [493, 199] width 35 height 8
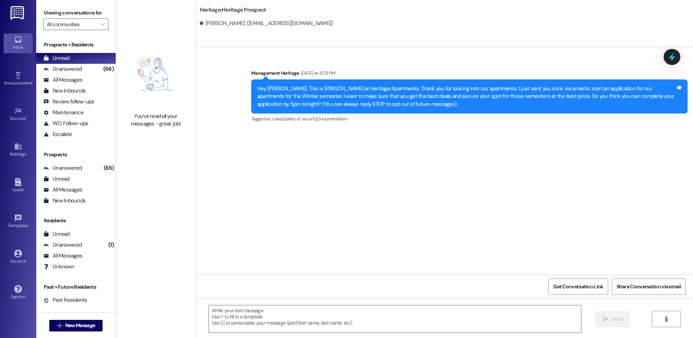
scroll to position [0, 0]
click at [231, 327] on textarea at bounding box center [395, 318] width 372 height 27
paste textarea "Hey _____! This is Paige at Heritage Apartments. Thanks again for checking us o…"
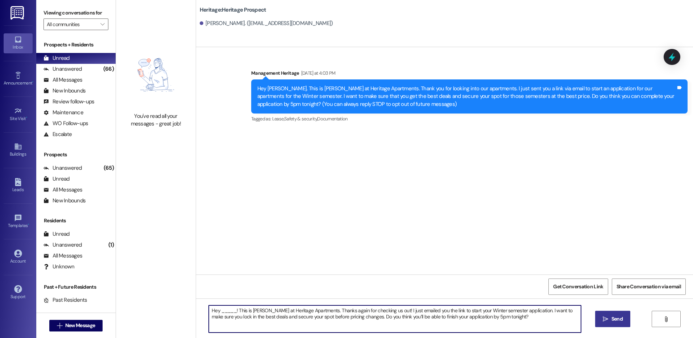
click at [218, 314] on textarea "Hey _____! This is Paige at Heritage Apartments. Thanks again for checking us o…" at bounding box center [395, 318] width 372 height 27
click at [220, 310] on textarea "Hey _____! This is Paige at Heritage Apartments. Thanks again for checking us o…" at bounding box center [395, 318] width 372 height 27
click at [220, 310] on textarea "Hey Emma! This is Paige at Heritage Apartments. Thanks again for checking us ou…" at bounding box center [395, 318] width 372 height 27
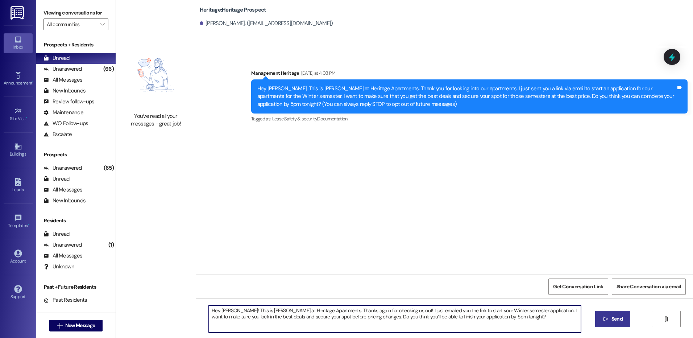
click at [220, 310] on textarea "Hey Emma! This is Paige at Heritage Apartments. Thanks again for checking us ou…" at bounding box center [395, 318] width 372 height 27
type textarea "Hey Emma! This is Paige at Heritage Apartments. Thanks again for checking us ou…"
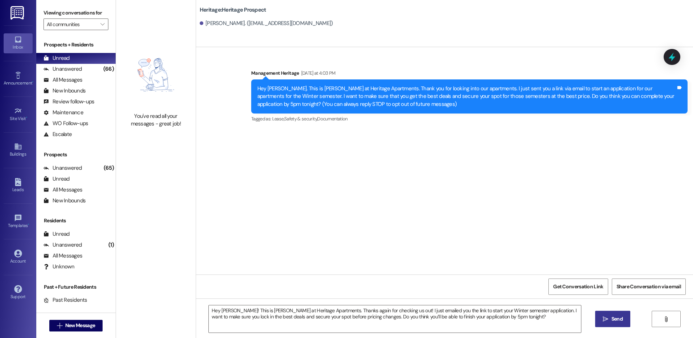
click at [604, 319] on icon "" at bounding box center [605, 319] width 5 height 6
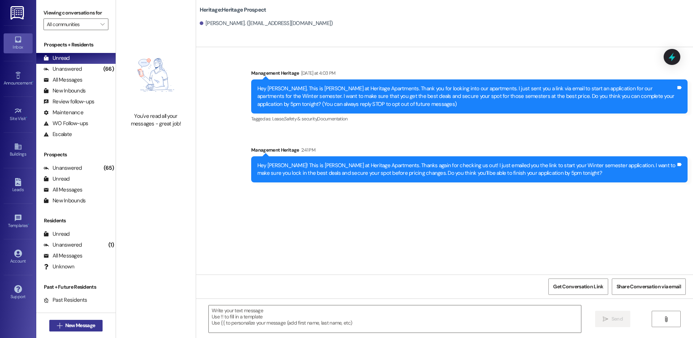
click at [89, 322] on span "New Message" at bounding box center [80, 326] width 30 height 8
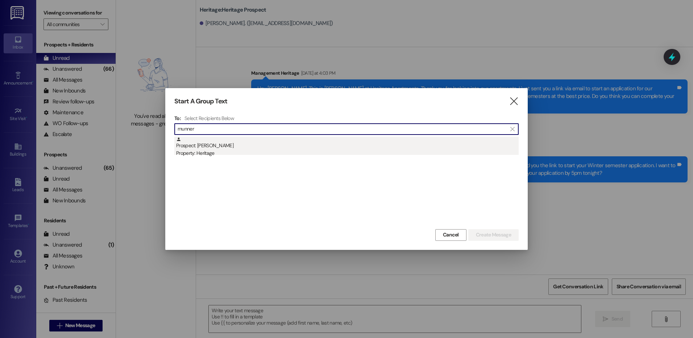
type input "munner"
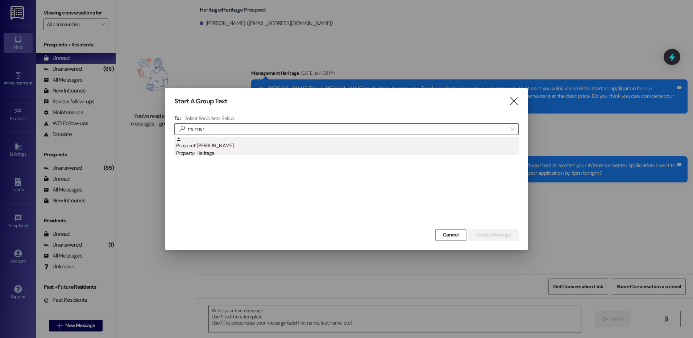
click at [264, 141] on div "Prospect: Isabella Munnerlyn Property: Heritage" at bounding box center [347, 147] width 343 height 21
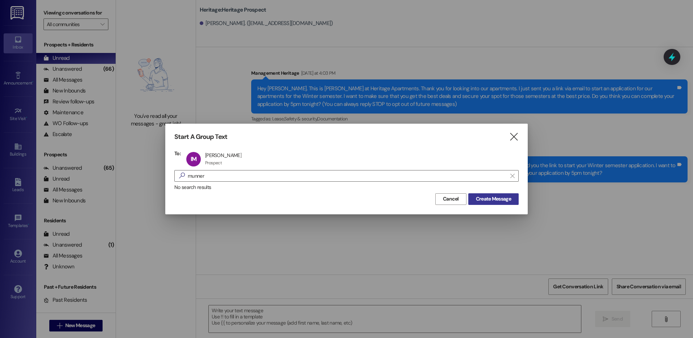
click at [488, 200] on span "Create Message" at bounding box center [493, 199] width 35 height 8
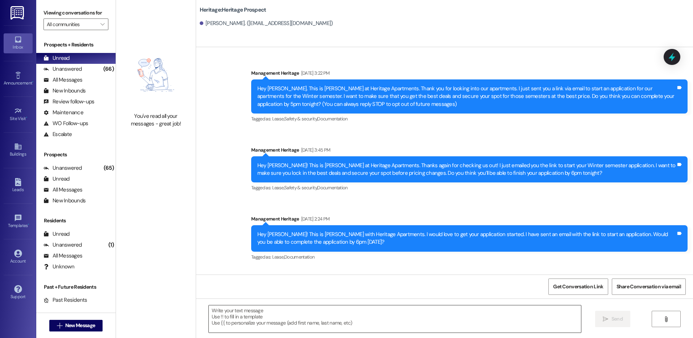
click at [235, 317] on textarea at bounding box center [395, 318] width 372 height 27
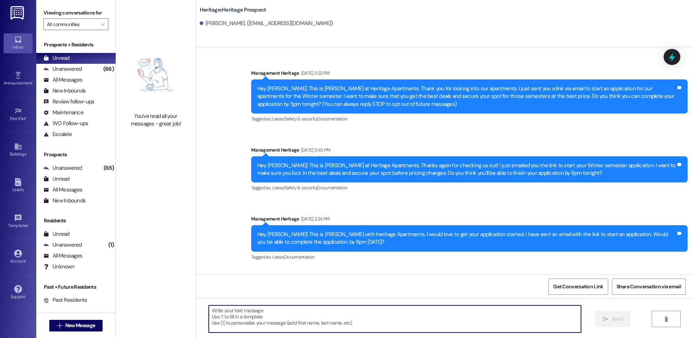
paste textarea "Hey Emma! This is Paige at Heritage Apartments. Thanks again for checking us ou…"
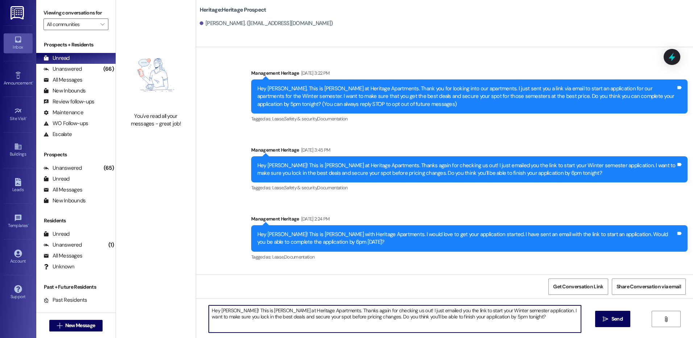
click at [216, 305] on textarea "Hey Emma! This is Paige at Heritage Apartments. Thanks again for checking us ou…" at bounding box center [395, 318] width 372 height 27
click at [222, 311] on textarea "Hey Isabella! This is Paige at Heritage Apartments. Thanks again for checking u…" at bounding box center [395, 318] width 372 height 27
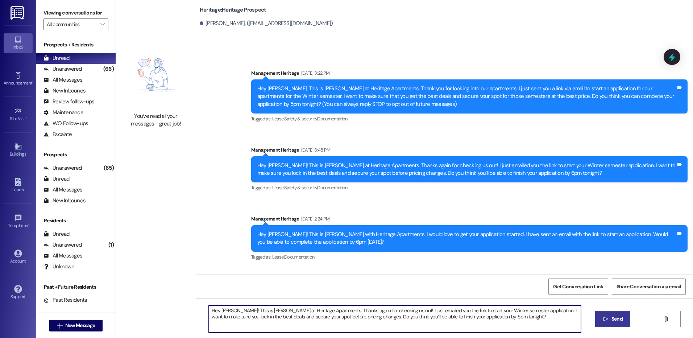
type textarea "Hey Isabella! This is Paige at Heritage Apartments. Thanks again for checking u…"
click at [618, 320] on span "Send" at bounding box center [617, 319] width 11 height 8
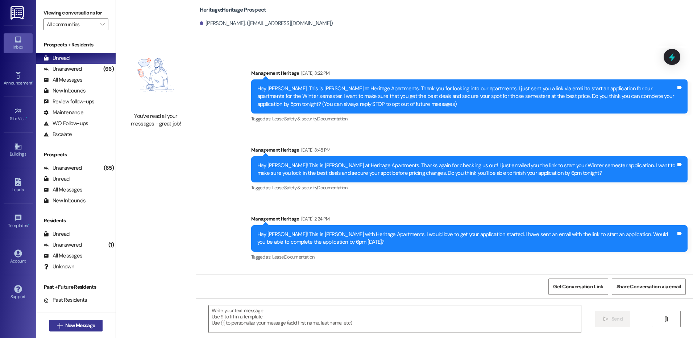
click at [83, 320] on button " New Message" at bounding box center [76, 326] width 54 height 12
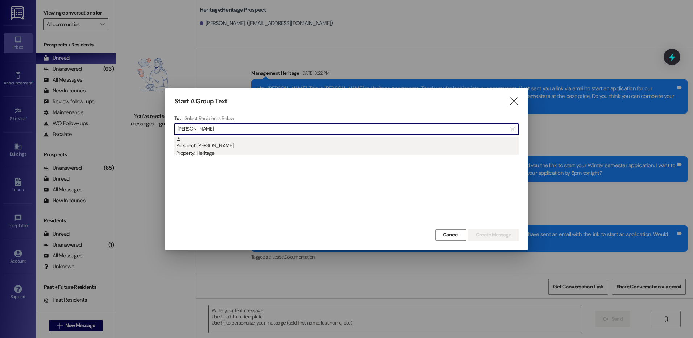
type input "eliza gle"
click at [281, 146] on div "Prospect: Eliza Gleason Property: Heritage" at bounding box center [347, 147] width 343 height 21
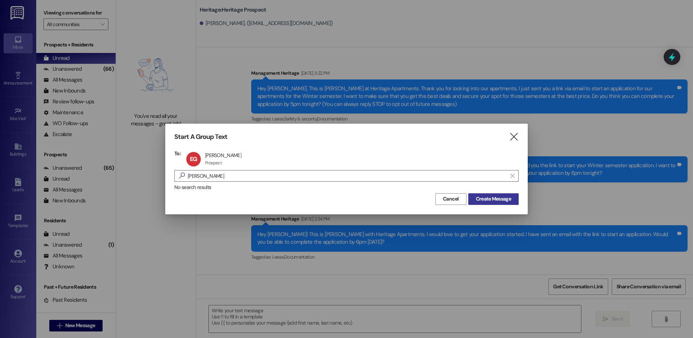
click at [478, 198] on span "Create Message" at bounding box center [493, 199] width 35 height 8
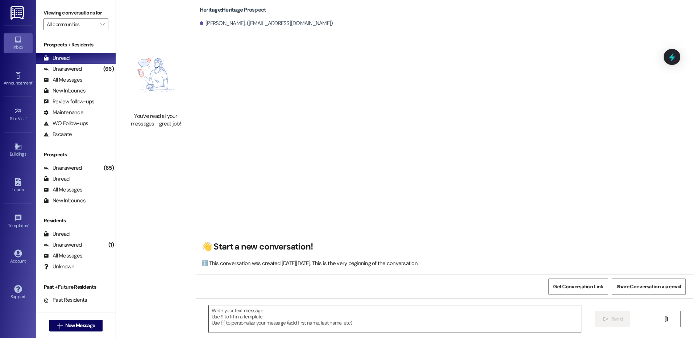
click at [272, 322] on textarea at bounding box center [395, 318] width 372 height 27
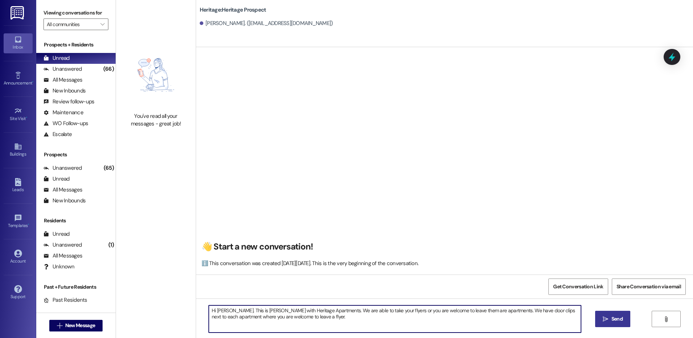
click at [360, 315] on textarea "Hi Eliza. This is Paige with Heritage Apartments. We are able to take your flye…" at bounding box center [395, 318] width 372 height 27
type textarea "Hi Eliza. This is Paige with Heritage Apartments. We are able to take your flye…"
click at [600, 318] on button " Send" at bounding box center [612, 319] width 35 height 16
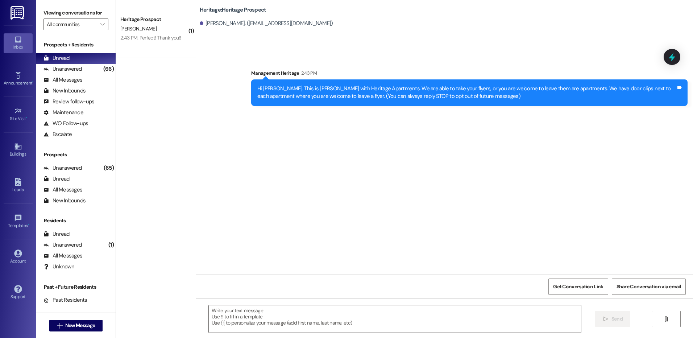
click at [310, 96] on div "Hi Eliza. This is Paige with Heritage Apartments. We are able to take your flye…" at bounding box center [466, 93] width 419 height 16
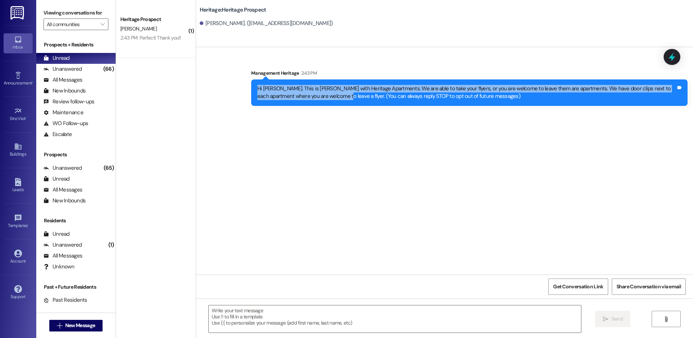
drag, startPoint x: 307, startPoint y: 95, endPoint x: 251, endPoint y: 86, distance: 56.9
click at [257, 86] on div "Hi Eliza. This is Paige with Heritage Apartments. We are able to take your flye…" at bounding box center [467, 93] width 420 height 16
copy div "Hi Eliza. This is Paige with Heritage Apartments. We are able to take your flye…"
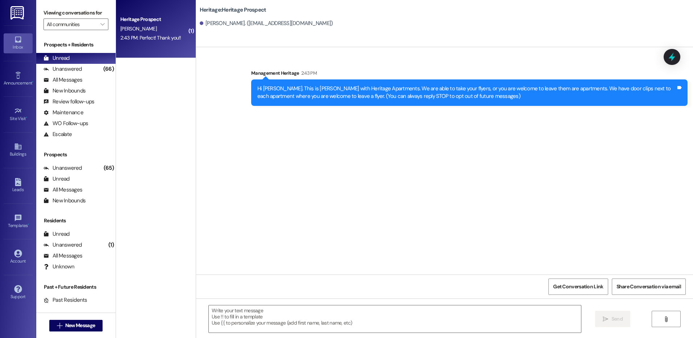
click at [160, 18] on div "Heritage Prospect" at bounding box center [153, 20] width 67 height 8
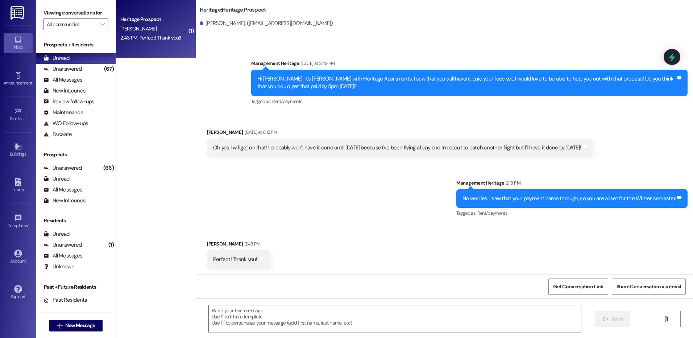
scroll to position [648, 0]
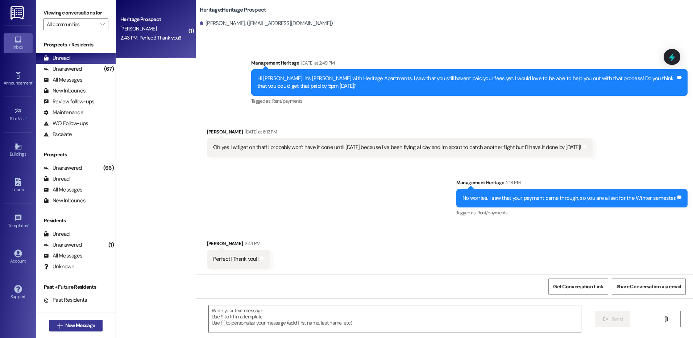
click at [79, 325] on span "New Message" at bounding box center [80, 326] width 30 height 8
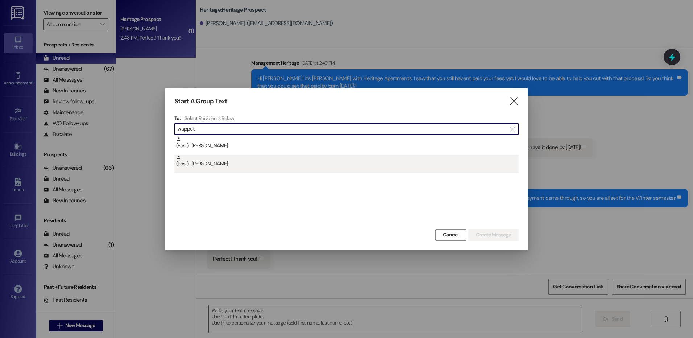
type input "wappet"
click at [356, 168] on div "(Past) : Graham Wappett" at bounding box center [346, 164] width 344 height 18
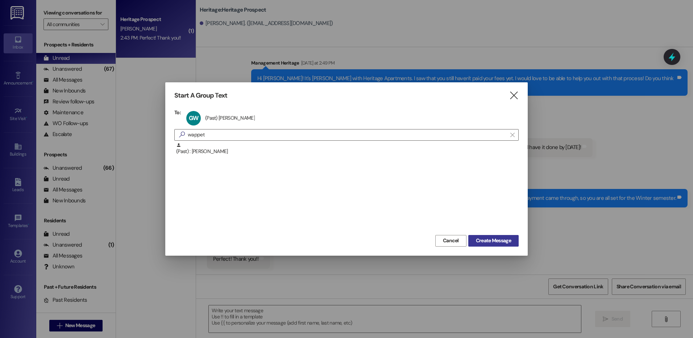
click at [503, 244] on span "Create Message" at bounding box center [493, 241] width 35 height 8
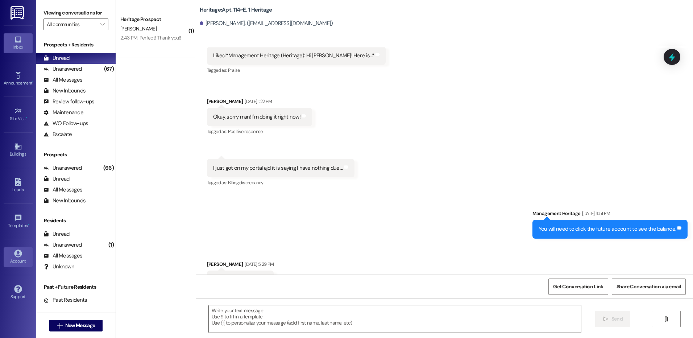
scroll to position [3585, 0]
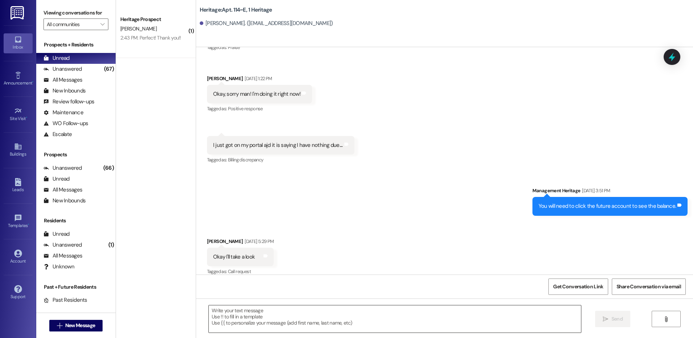
click at [281, 322] on textarea at bounding box center [395, 318] width 372 height 27
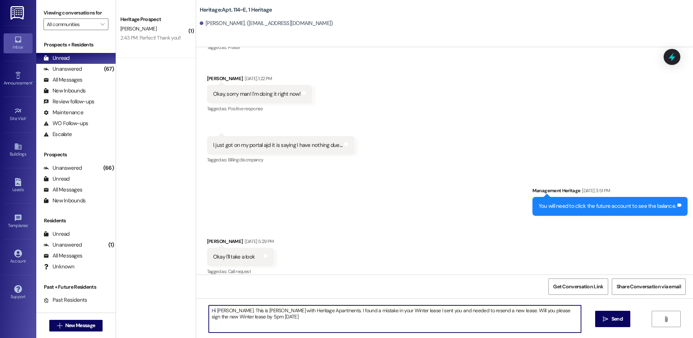
type textarea "Hi [PERSON_NAME]. This is [PERSON_NAME] with Heritage Apartments. I found a mis…"
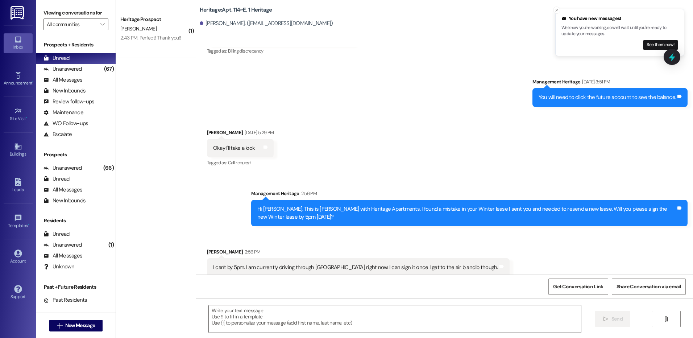
scroll to position [3694, 0]
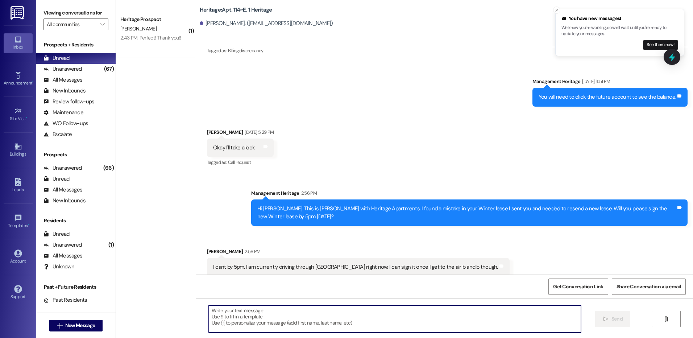
click at [262, 316] on textarea at bounding box center [395, 318] width 372 height 27
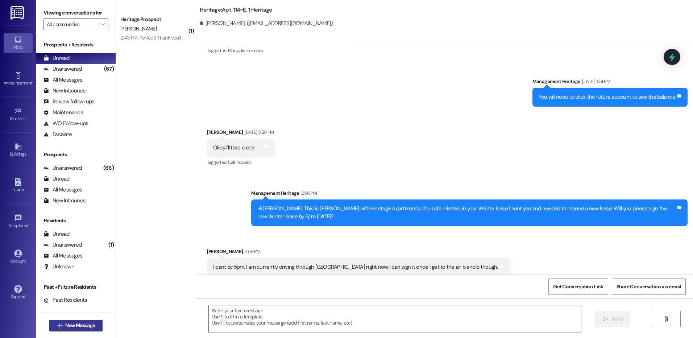
click at [69, 326] on span "New Message" at bounding box center [80, 326] width 30 height 8
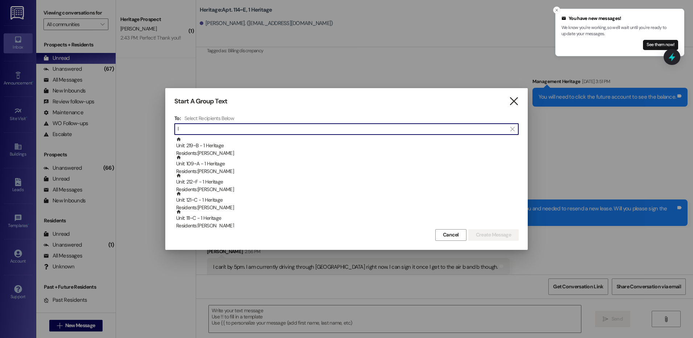
type input "l"
click at [516, 98] on icon "" at bounding box center [514, 102] width 10 height 8
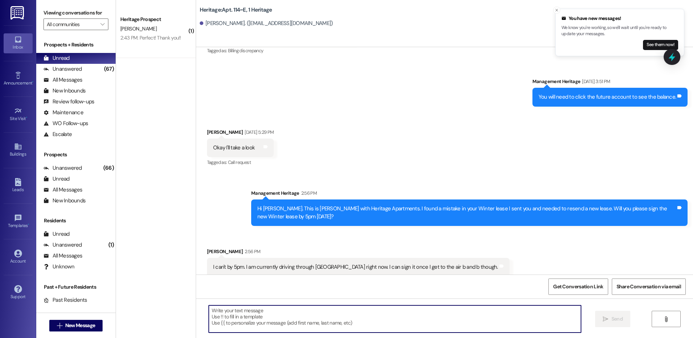
click at [357, 320] on textarea at bounding box center [395, 318] width 372 height 27
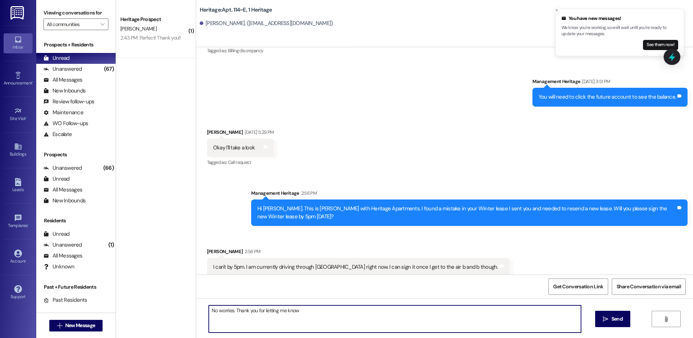
click at [296, 315] on textarea "No worries. Thank you for letting me know" at bounding box center [395, 318] width 372 height 27
type textarea "No worries. Thank you for letting me know."
click at [597, 318] on button " Send" at bounding box center [612, 319] width 35 height 16
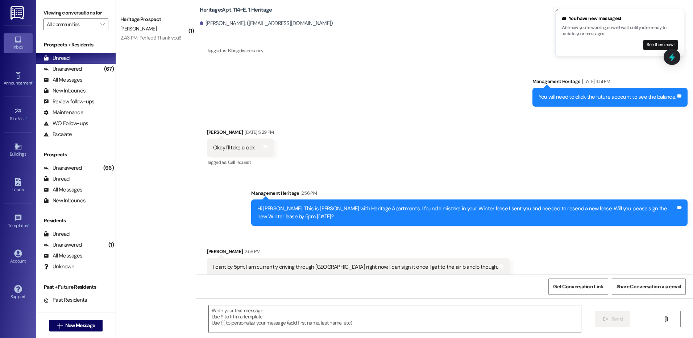
scroll to position [3693, 0]
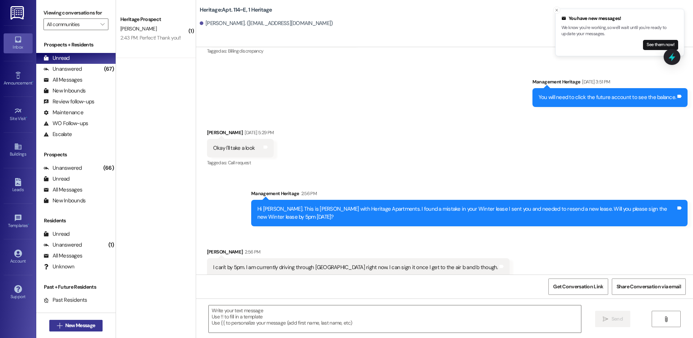
click at [71, 321] on button " New Message" at bounding box center [76, 326] width 54 height 12
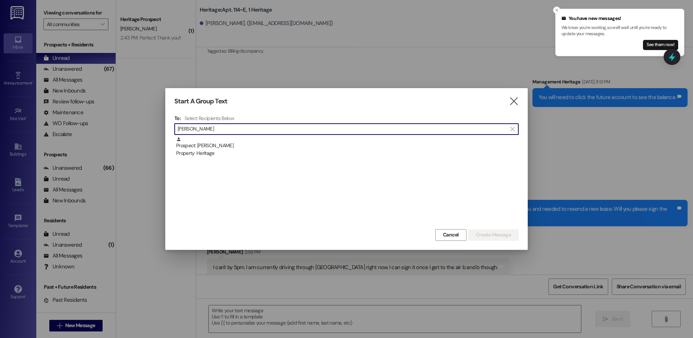
type input "lucy bates"
click at [237, 158] on div "Prospect: Lucy Bates Property: Heritage" at bounding box center [346, 182] width 344 height 91
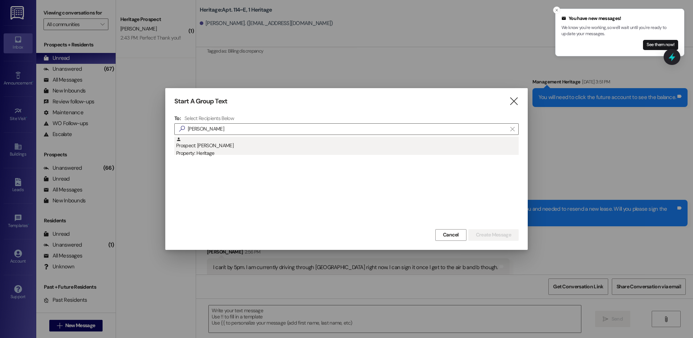
click at [242, 152] on div "Property: Heritage" at bounding box center [347, 153] width 343 height 8
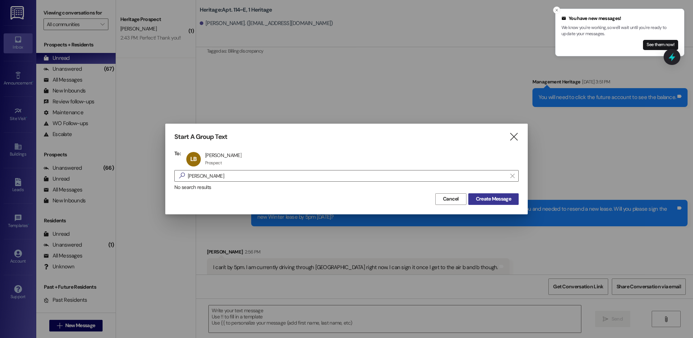
click at [484, 195] on span "Create Message" at bounding box center [493, 199] width 35 height 8
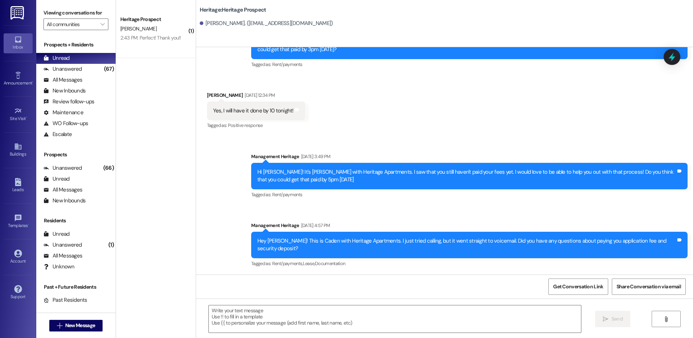
scroll to position [298, 0]
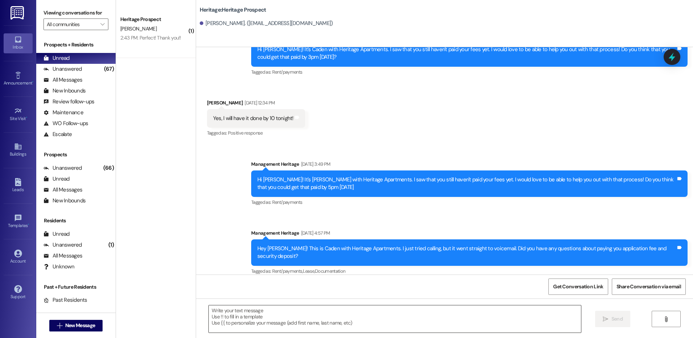
click at [273, 320] on textarea at bounding box center [395, 318] width 372 height 27
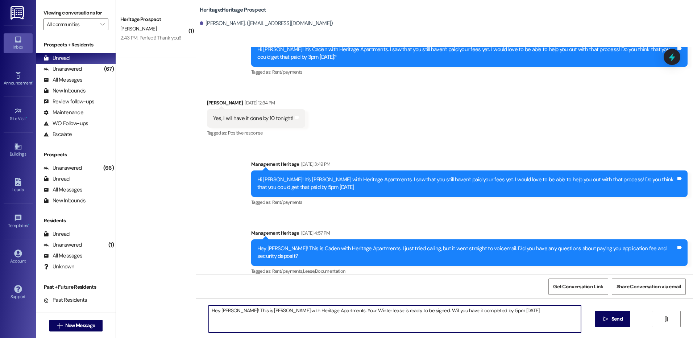
type textarea "Hey Lucy! This is Paige with Heritage Apartments. Your Winter lease is ready to…"
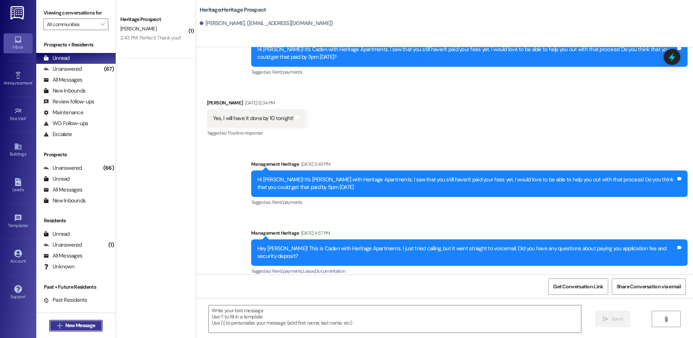
click at [84, 331] on button " New Message" at bounding box center [76, 326] width 54 height 12
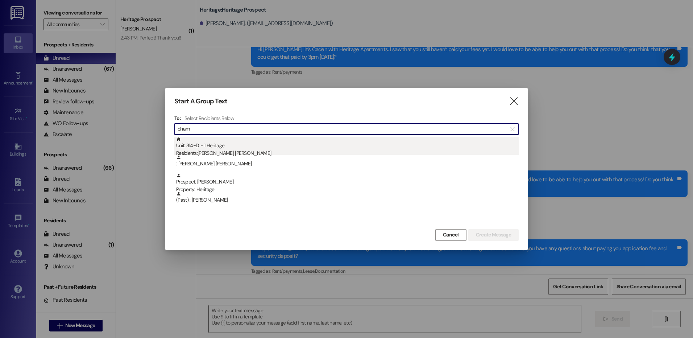
type input "cham"
click at [291, 145] on div "Unit: 314~D - 1 Heritage Residents: Chamberlain Jensen" at bounding box center [347, 147] width 343 height 21
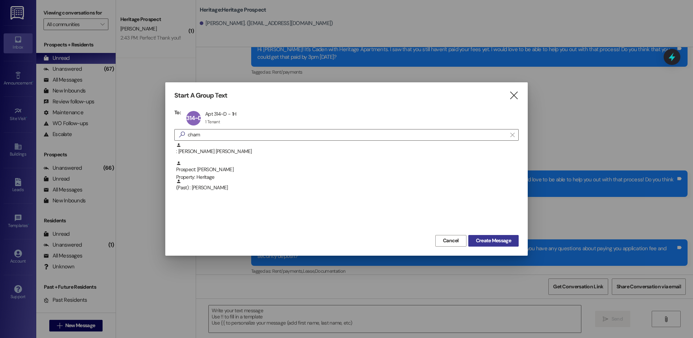
click at [502, 239] on span "Create Message" at bounding box center [493, 241] width 35 height 8
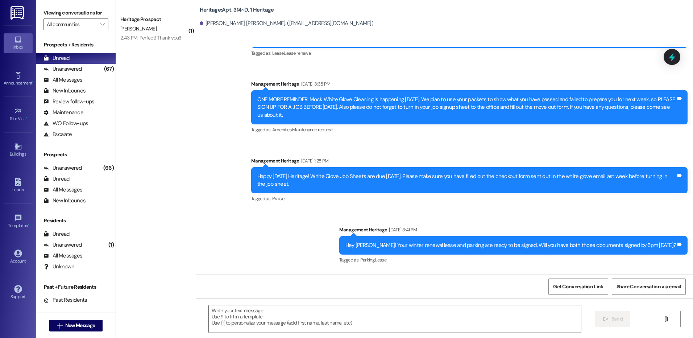
scroll to position [14106, 0]
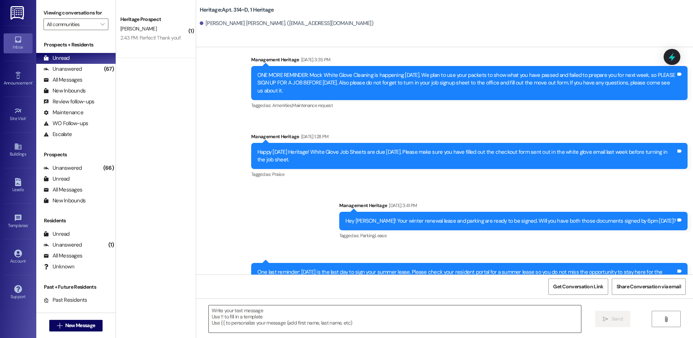
drag, startPoint x: 307, startPoint y: 321, endPoint x: 307, endPoint y: 327, distance: 5.8
click at [307, 327] on textarea at bounding box center [395, 318] width 372 height 27
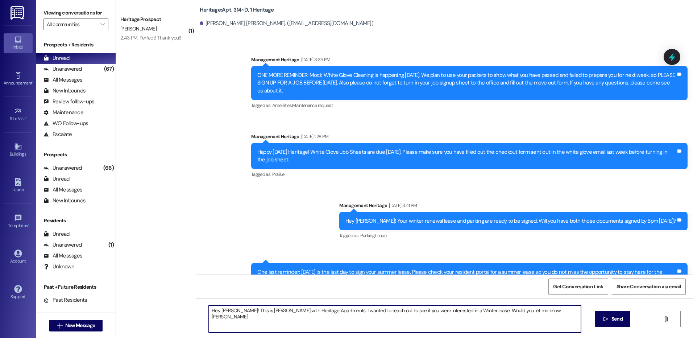
type textarea "Hey [PERSON_NAME]! This is [PERSON_NAME] with Heritage Apartments. I wanted to …"
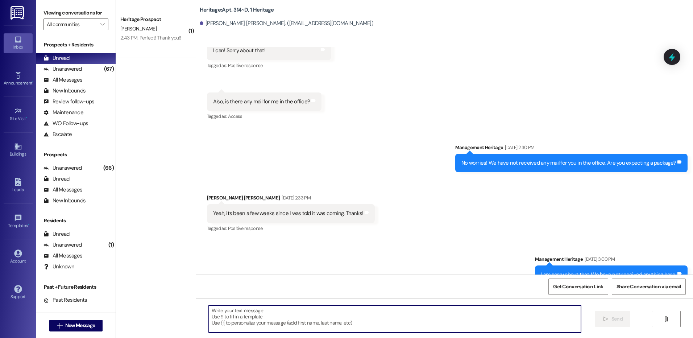
scroll to position [12782, 0]
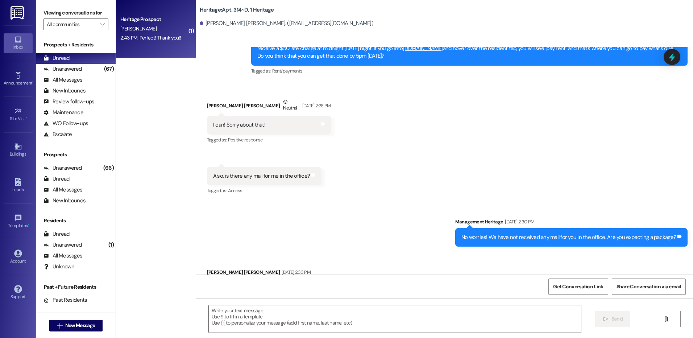
click at [181, 13] on div "Heritage Prospect N. Pett 2:43 PM: Perfect! Thank you!! 2:43 PM: Perfect! Thank…" at bounding box center [156, 29] width 80 height 58
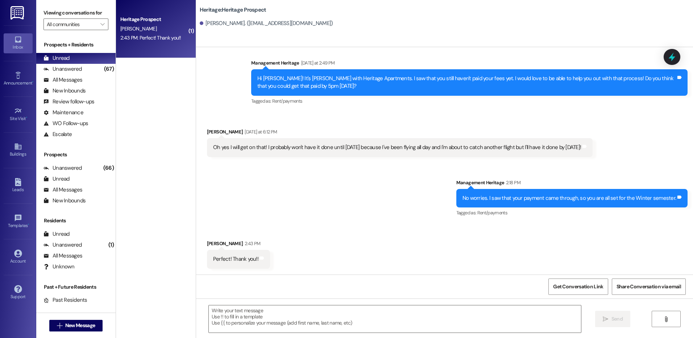
scroll to position [648, 0]
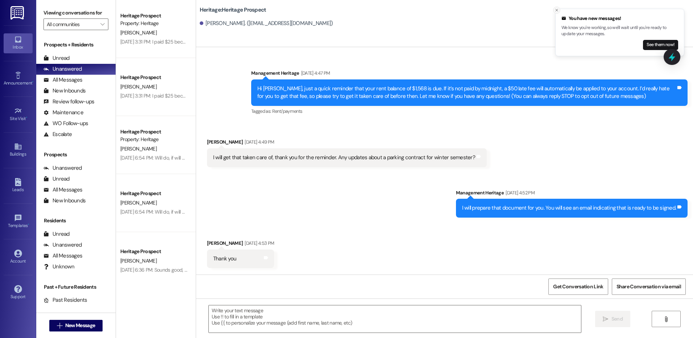
click at [558, 9] on icon "Close toast" at bounding box center [557, 10] width 4 height 4
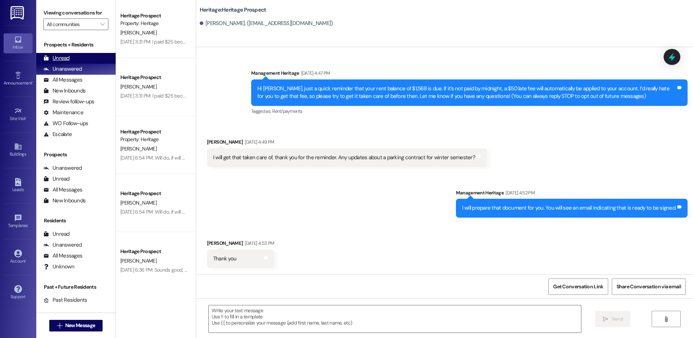
click at [80, 57] on div "Unread (0)" at bounding box center [75, 58] width 79 height 11
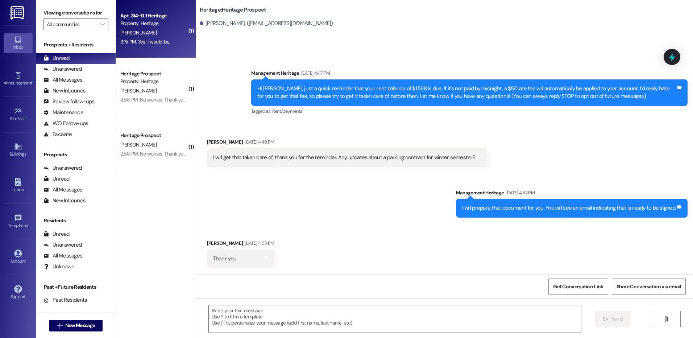
click at [167, 34] on div "[PERSON_NAME]" at bounding box center [154, 32] width 69 height 9
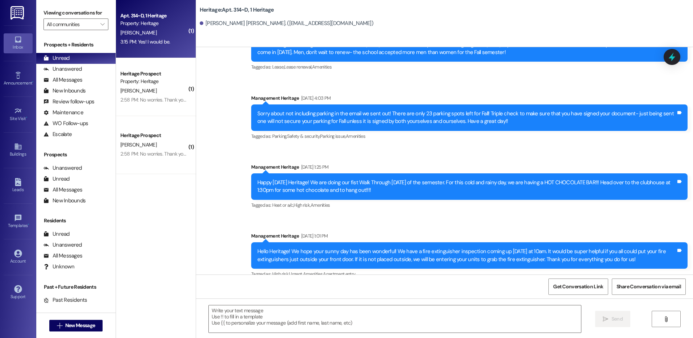
scroll to position [14228, 0]
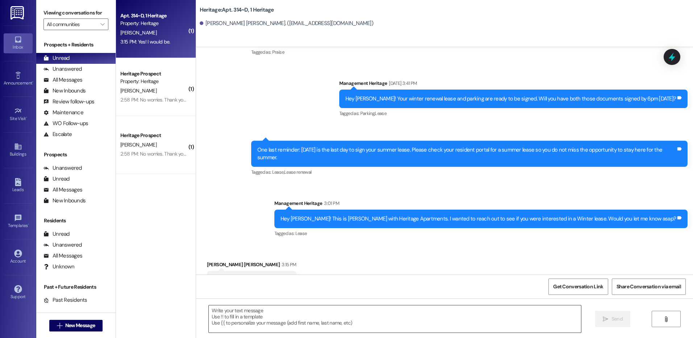
click at [269, 322] on textarea at bounding box center [395, 318] width 372 height 27
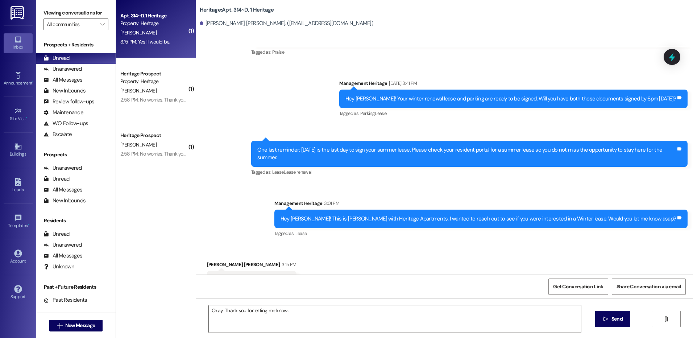
scroll to position [14228, 0]
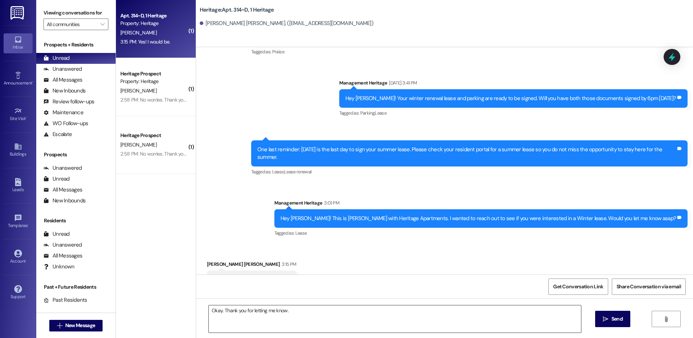
click at [305, 315] on textarea "Okay. Thank you for letting me know." at bounding box center [395, 318] width 372 height 27
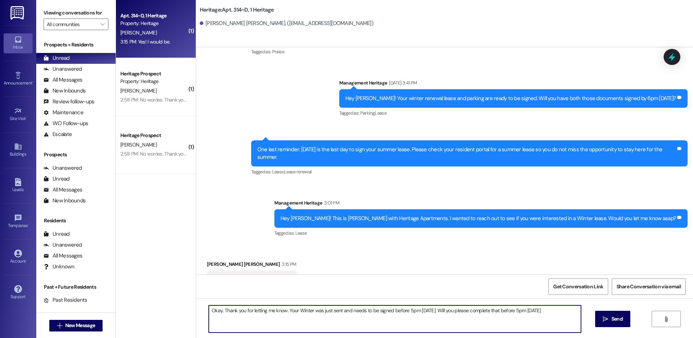
type textarea "Okay. Thank you for letting me know. Your Winter was just sent and needs to be …"
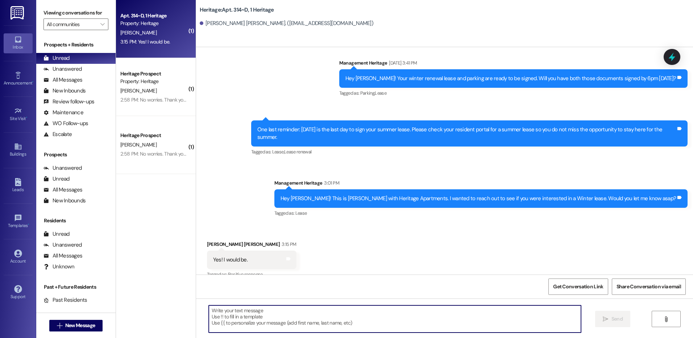
scroll to position [14278, 0]
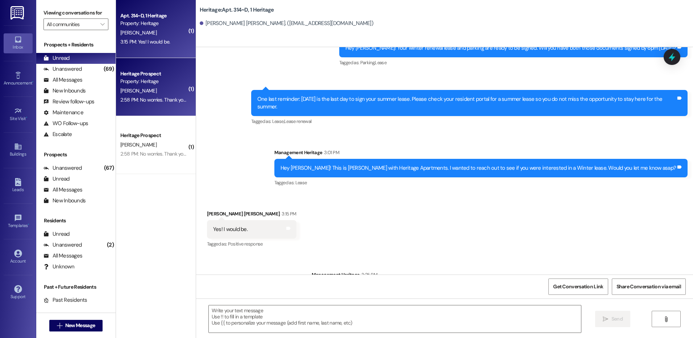
click at [161, 70] on div "Heritage Prospect" at bounding box center [153, 74] width 67 height 8
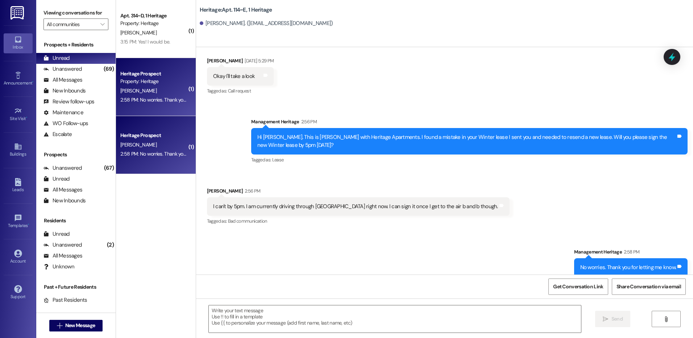
scroll to position [3766, 0]
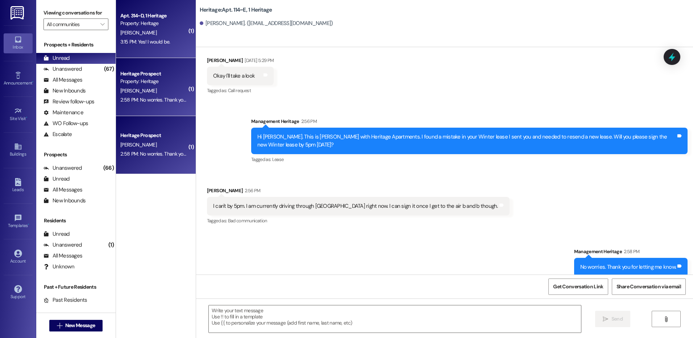
click at [145, 27] on div "Property: Heritage" at bounding box center [153, 24] width 67 height 8
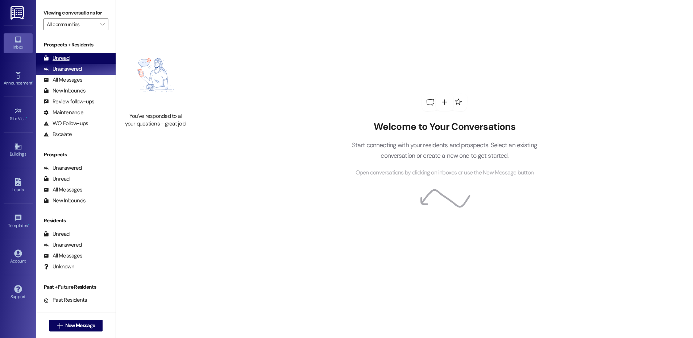
click at [63, 58] on div "Unread" at bounding box center [57, 58] width 26 height 8
